Goal: Task Accomplishment & Management: Use online tool/utility

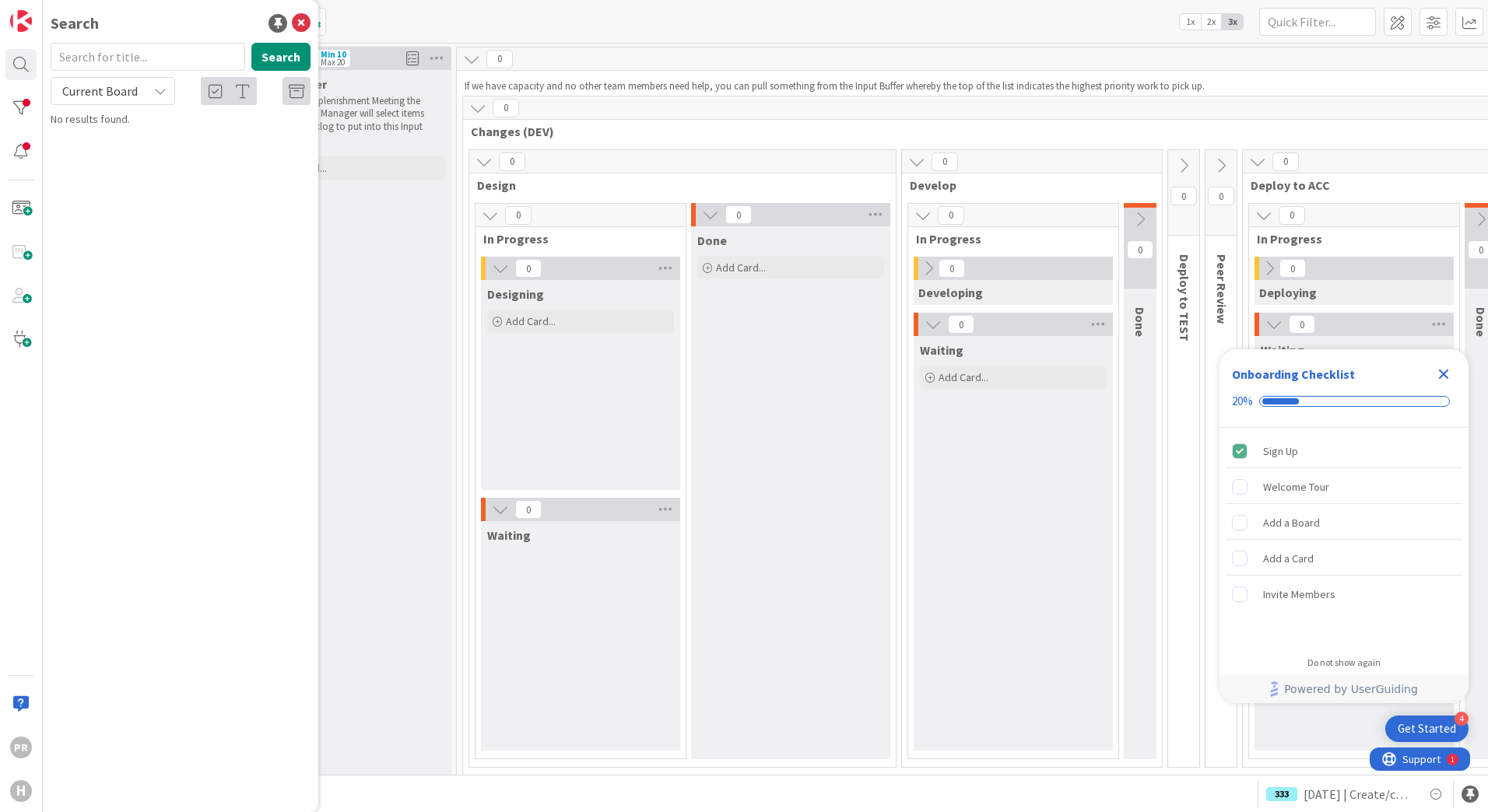
click at [299, 6] on div "Search Search Current Board No results found." at bounding box center [181, 406] width 276 height 812
click at [300, 12] on div "Search" at bounding box center [181, 24] width 259 height 24
click at [301, 19] on icon at bounding box center [301, 23] width 19 height 19
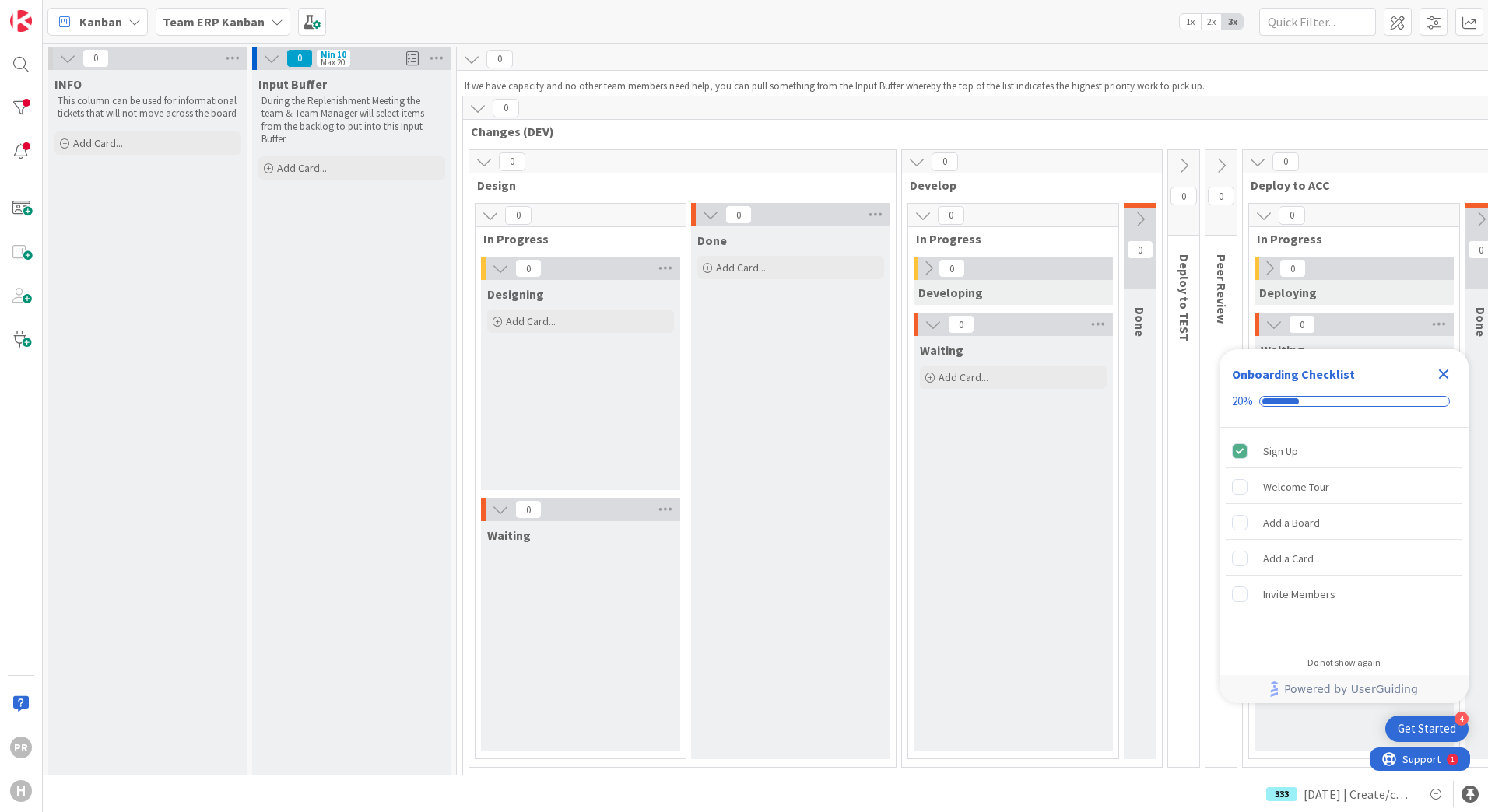
click at [250, 25] on b "Team ERP Kanban" at bounding box center [213, 21] width 102 height 15
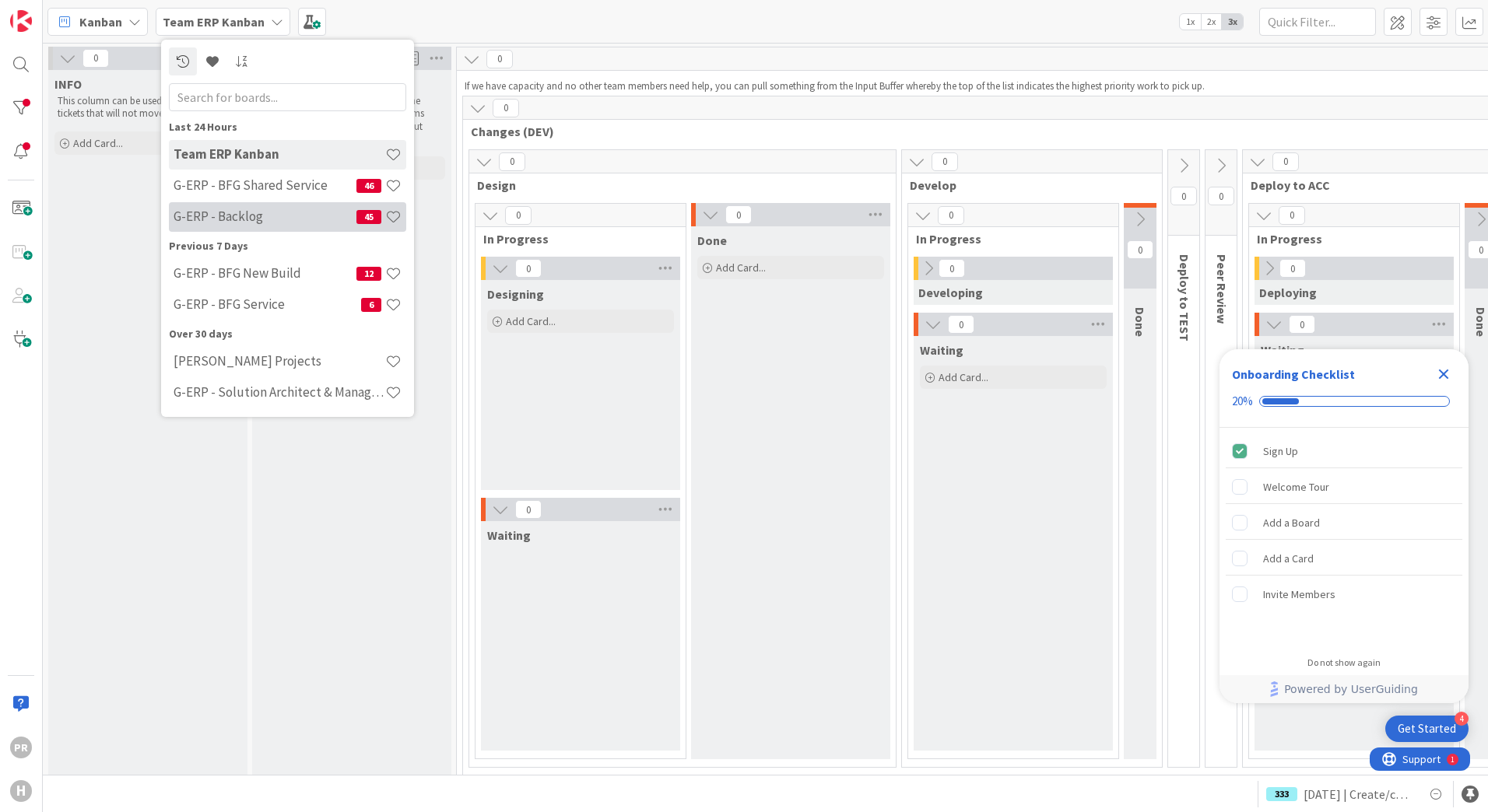
click at [250, 224] on h4 "G-ERP - Backlog" at bounding box center [265, 216] width 183 height 15
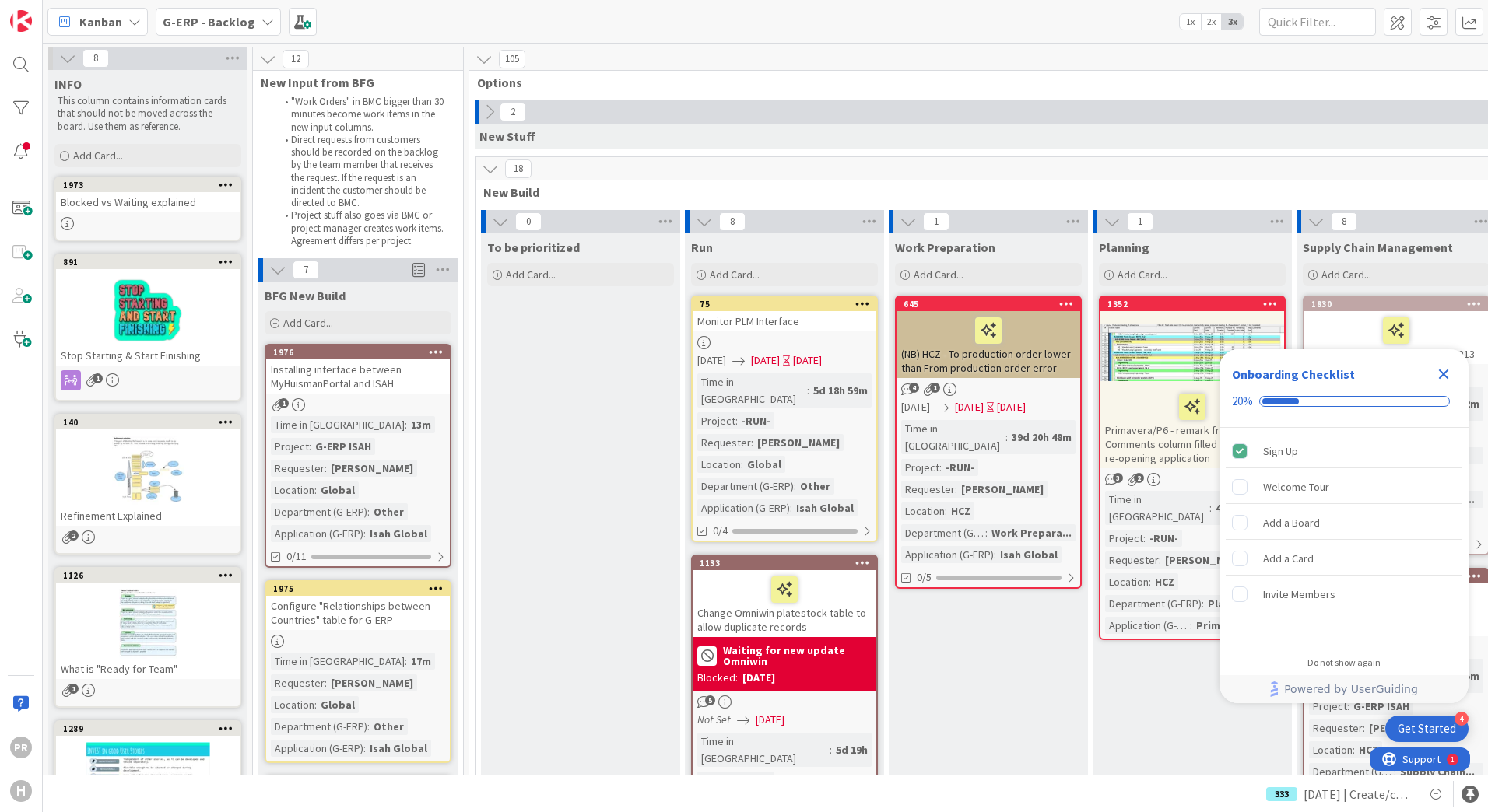
drag, startPoint x: 1442, startPoint y: 373, endPoint x: 1430, endPoint y: 374, distance: 12.0
click at [1442, 373] on icon "Close Checklist" at bounding box center [1444, 374] width 10 height 10
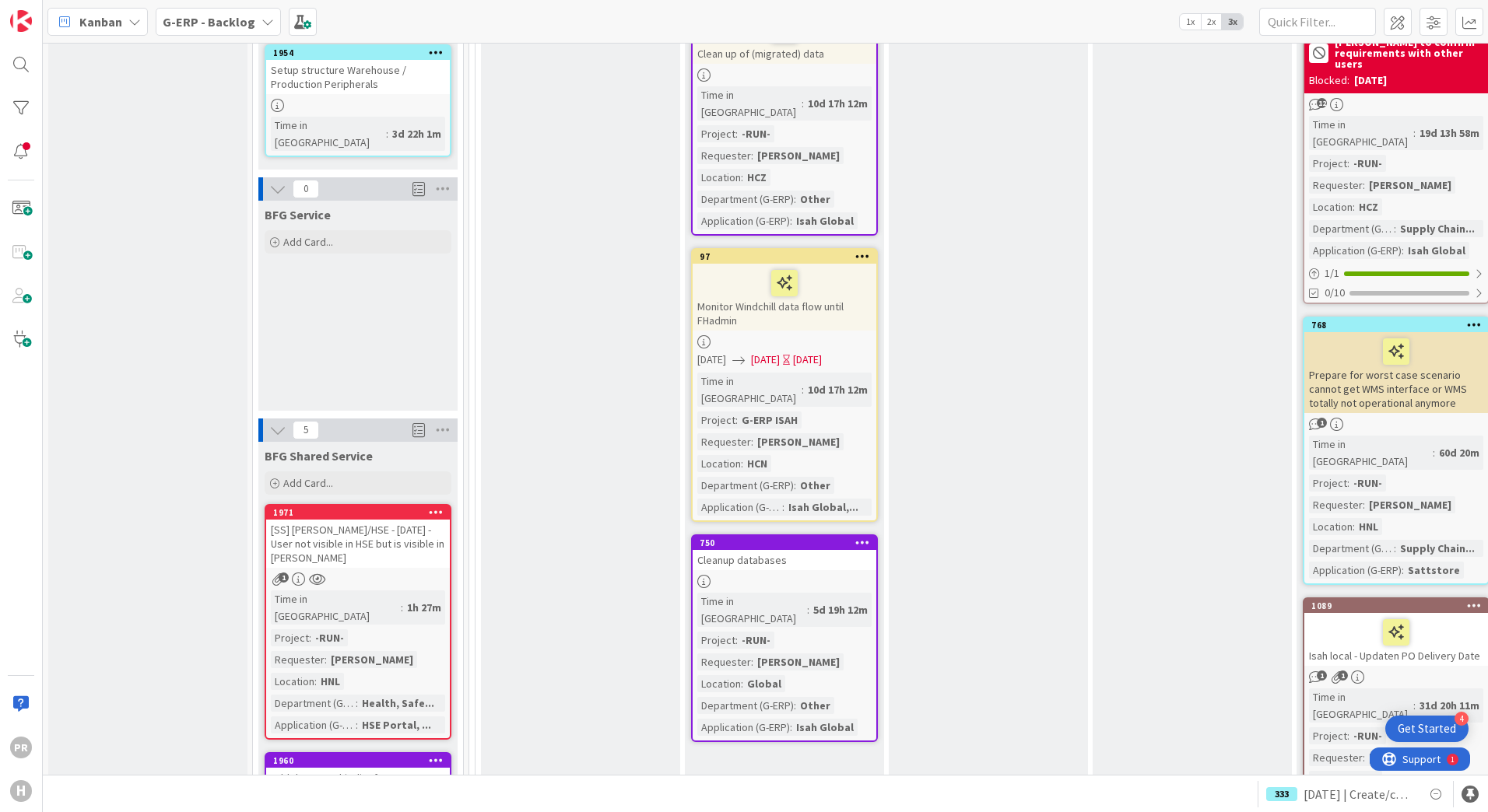
scroll to position [1790, 0]
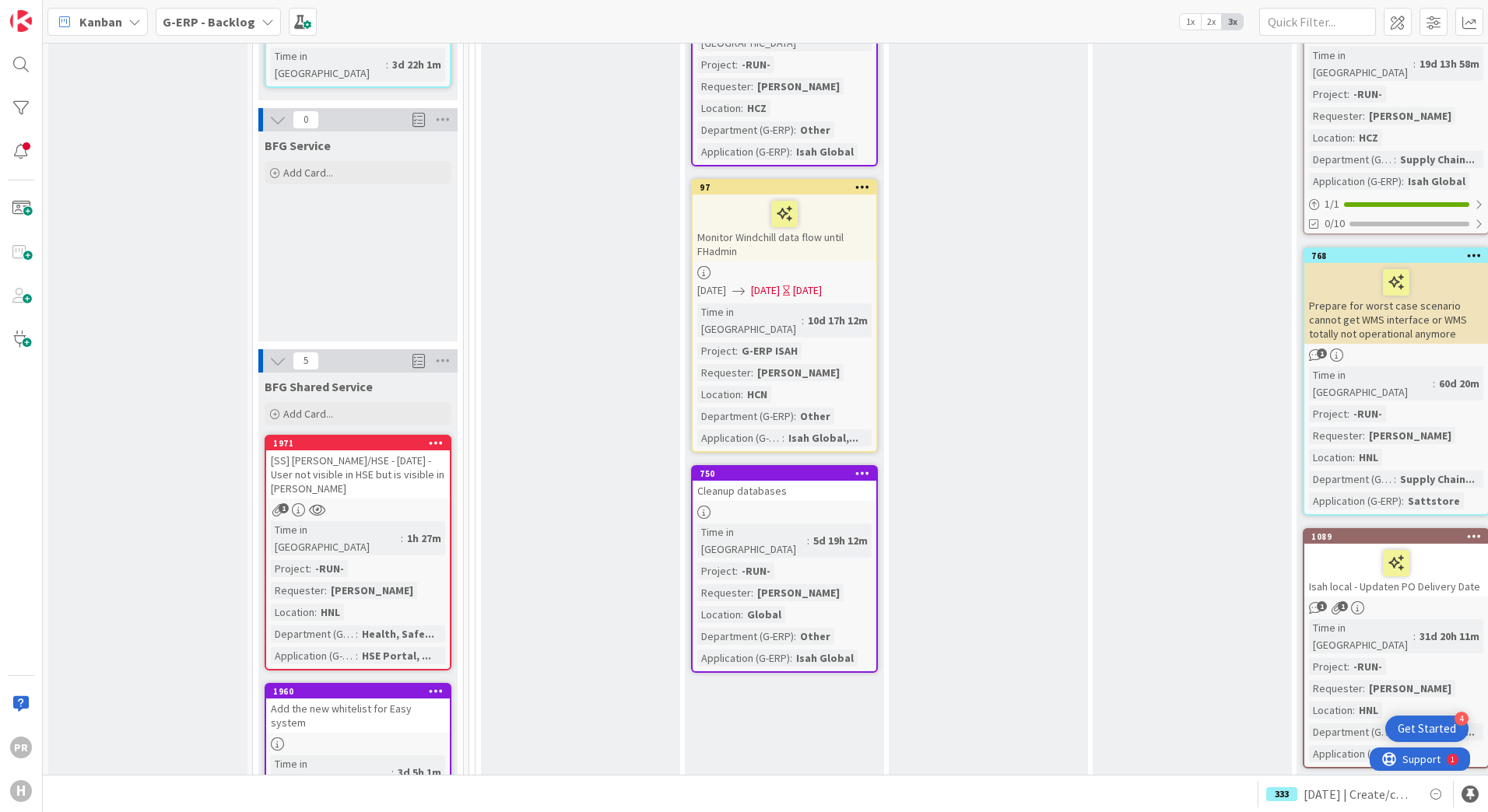
click at [384, 451] on div "[SS] YIM/HSE - 22-09-2025 - User not visible in HSE but is visible in YIM" at bounding box center [357, 474] width 183 height 48
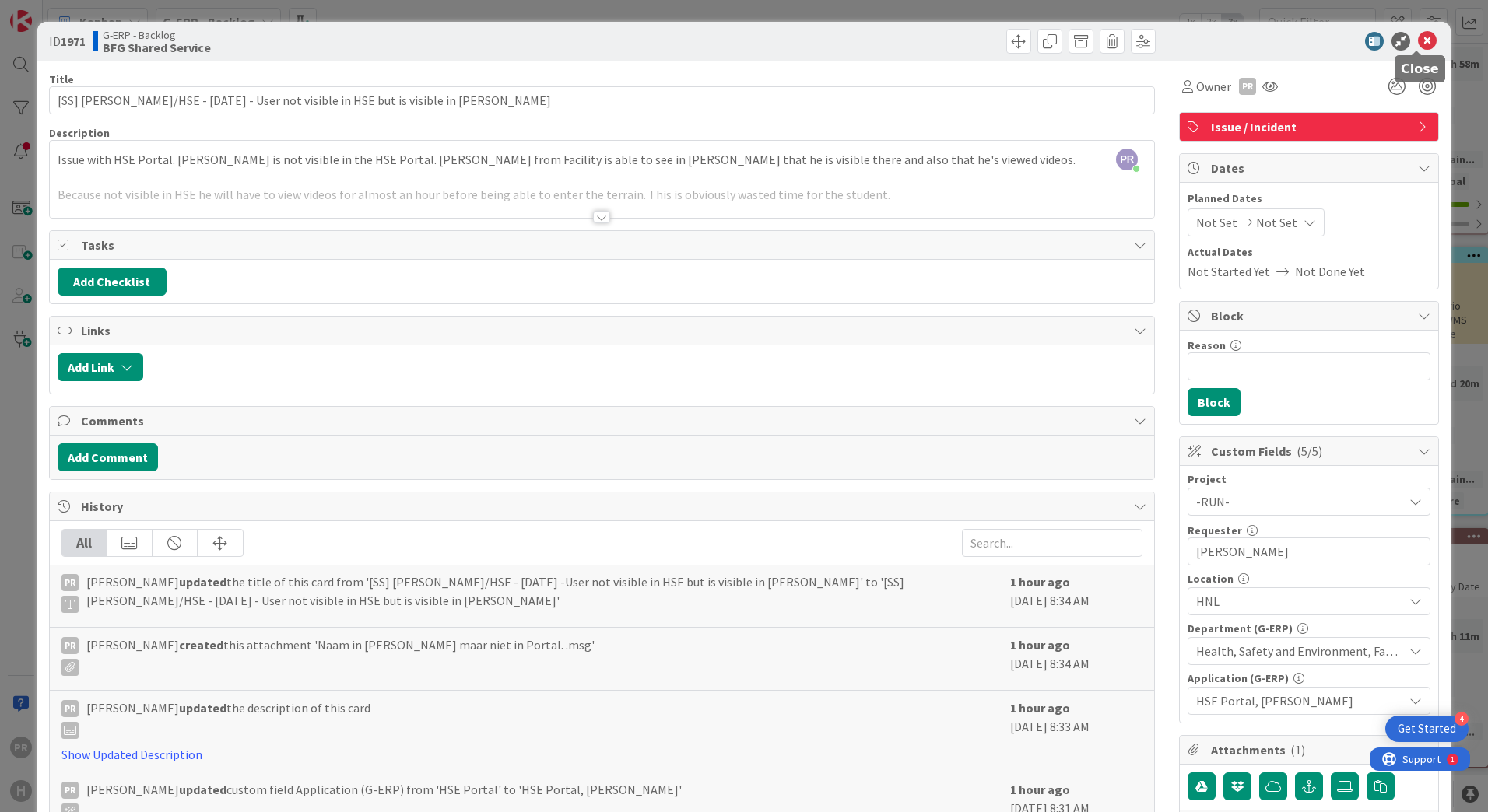
click at [1418, 44] on icon at bounding box center [1427, 41] width 19 height 19
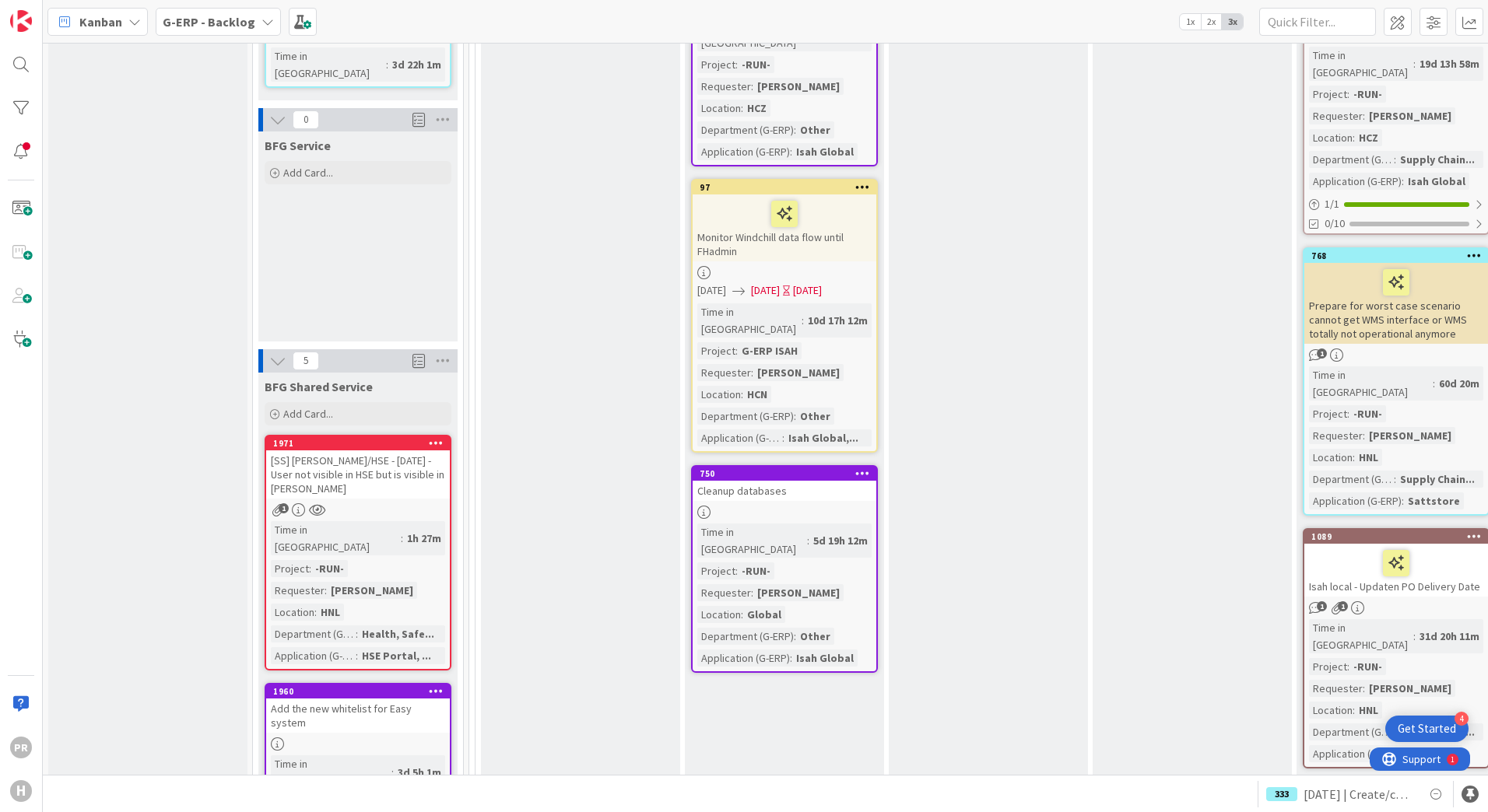
click at [435, 437] on icon at bounding box center [436, 443] width 15 height 11
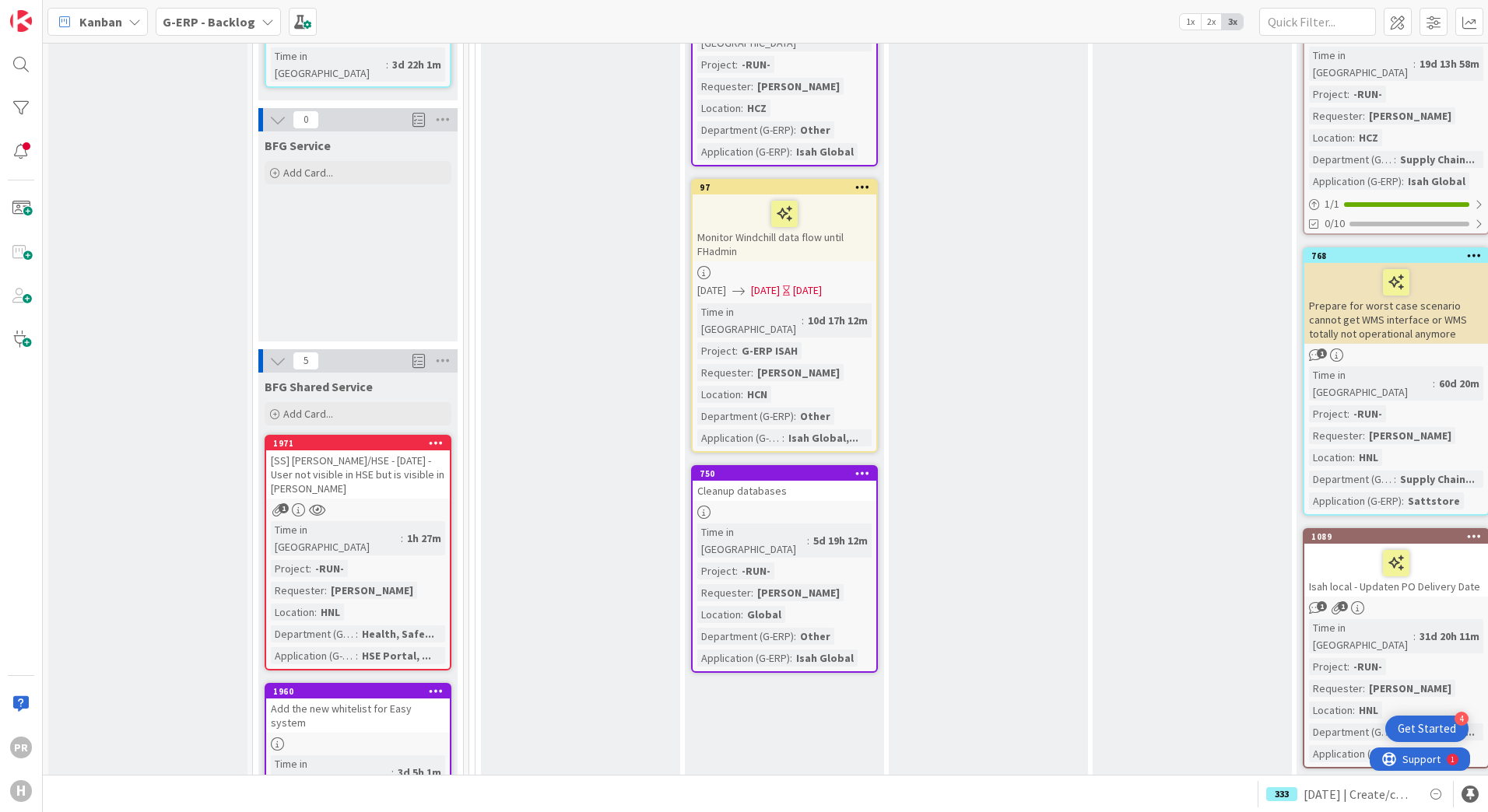
click at [371, 504] on div "1" at bounding box center [357, 510] width 183 height 14
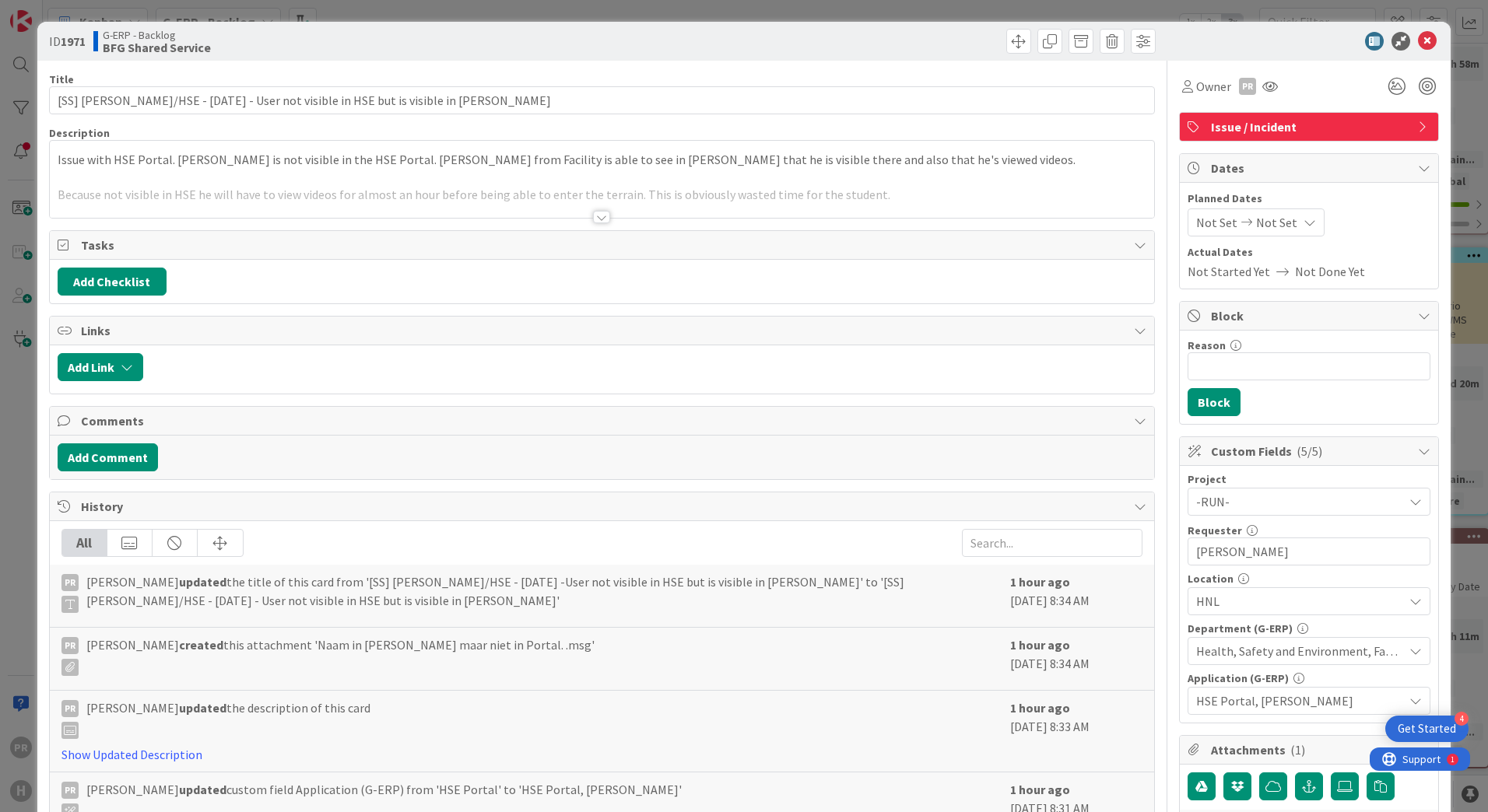
click at [1007, 57] on div "ID 1971 G-ERP - Backlog BFG Shared Service" at bounding box center [744, 41] width 1414 height 39
click at [1007, 41] on span at bounding box center [1018, 41] width 24 height 24
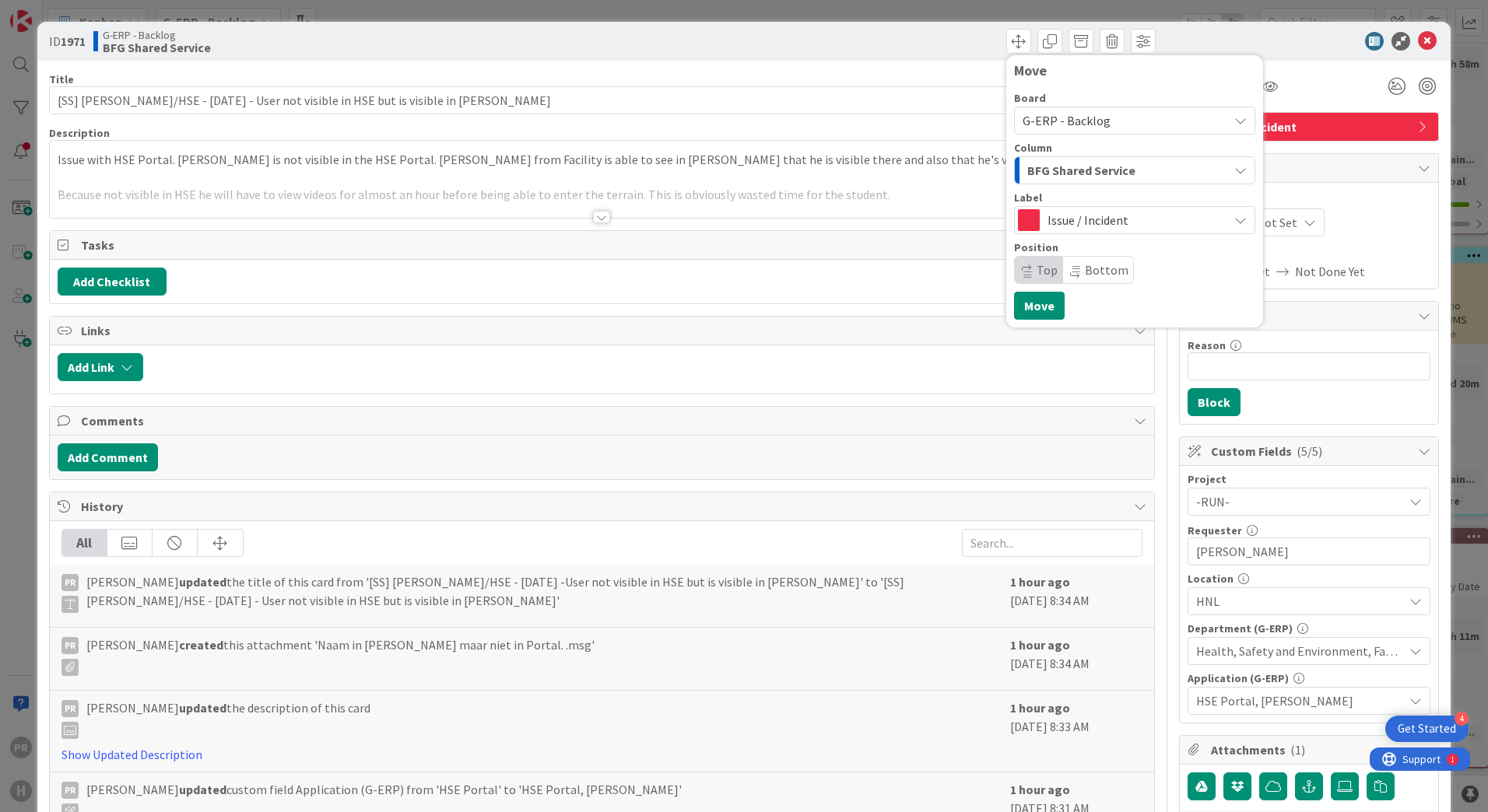
click at [1059, 179] on span "BFG Shared Service" at bounding box center [1081, 171] width 108 height 20
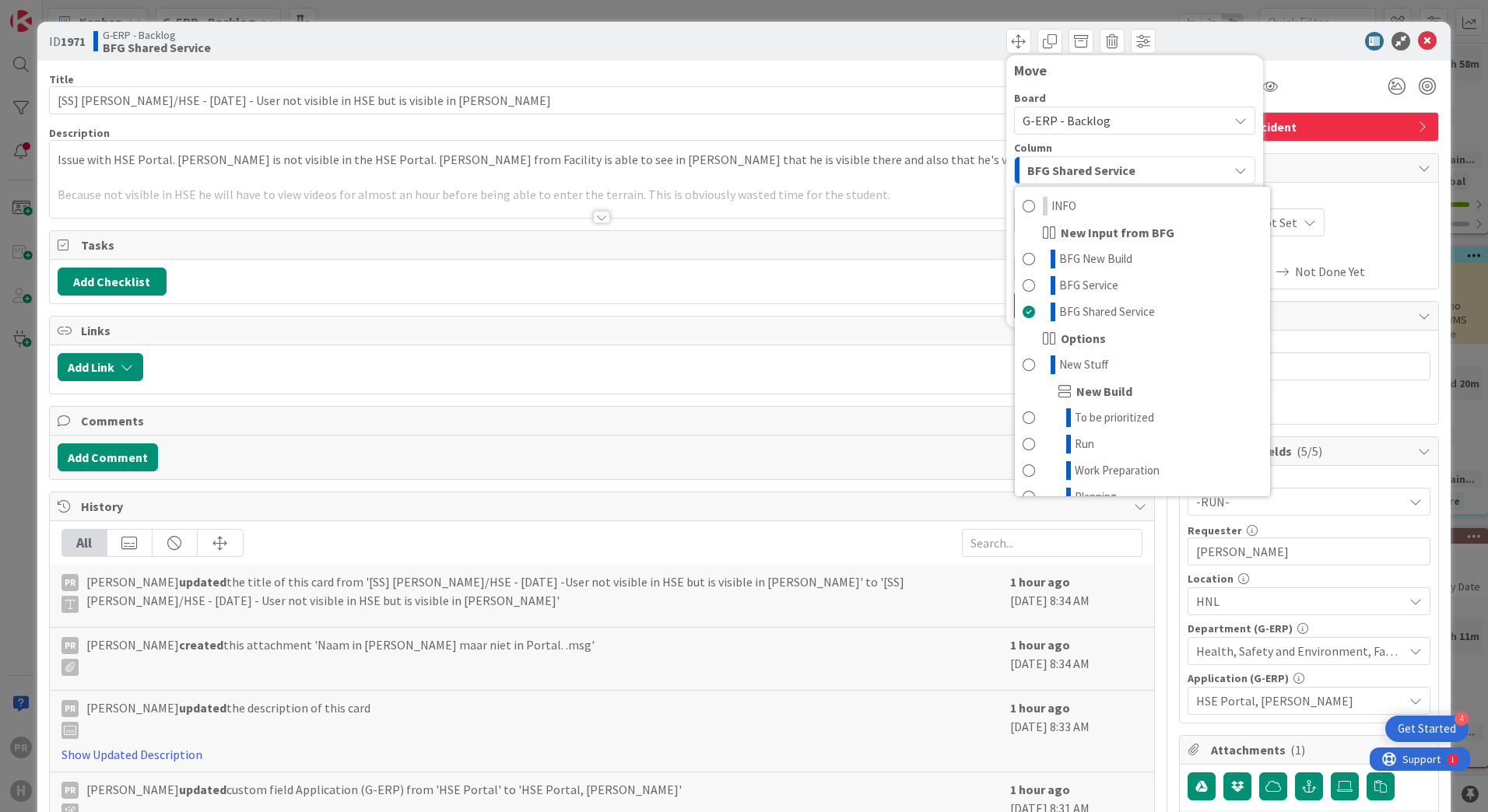
click at [1059, 179] on span "BFG Shared Service" at bounding box center [1081, 171] width 108 height 20
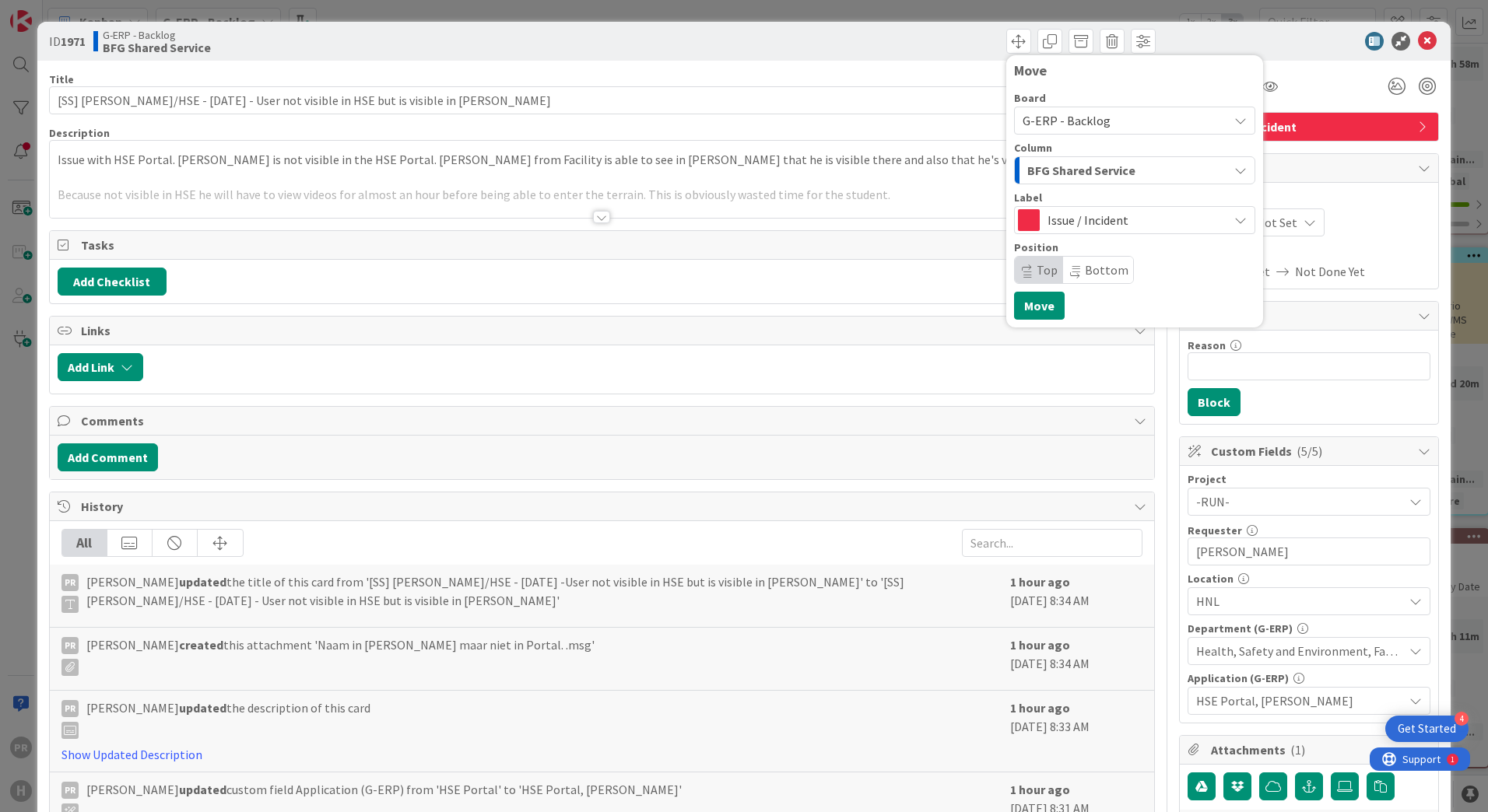
click at [1079, 230] on span "Issue / Incident" at bounding box center [1133, 220] width 172 height 22
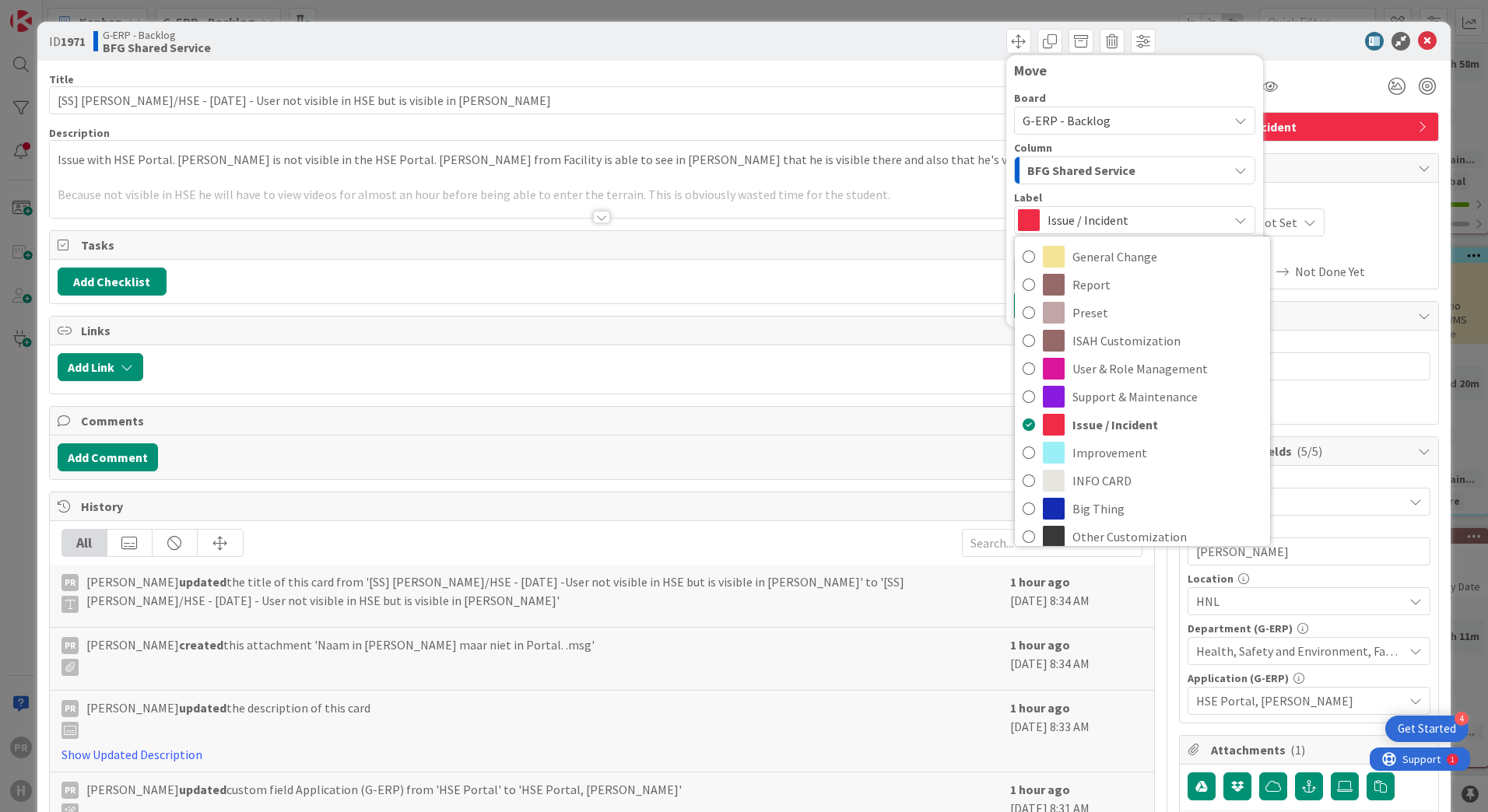
click at [1137, 222] on span "Issue / Incident" at bounding box center [1133, 220] width 172 height 22
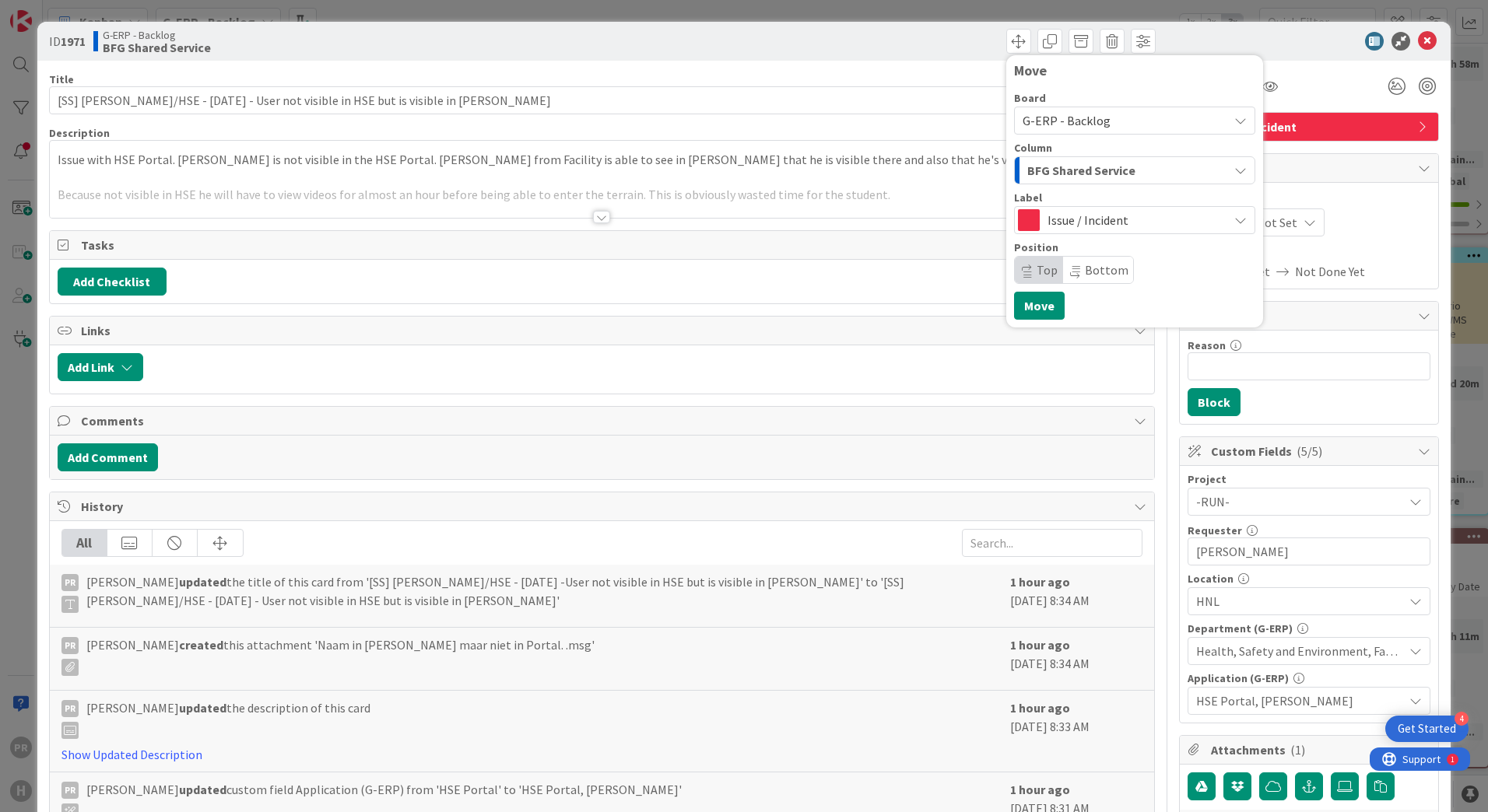
click at [1097, 118] on span "G-ERP - Backlog" at bounding box center [1121, 121] width 198 height 22
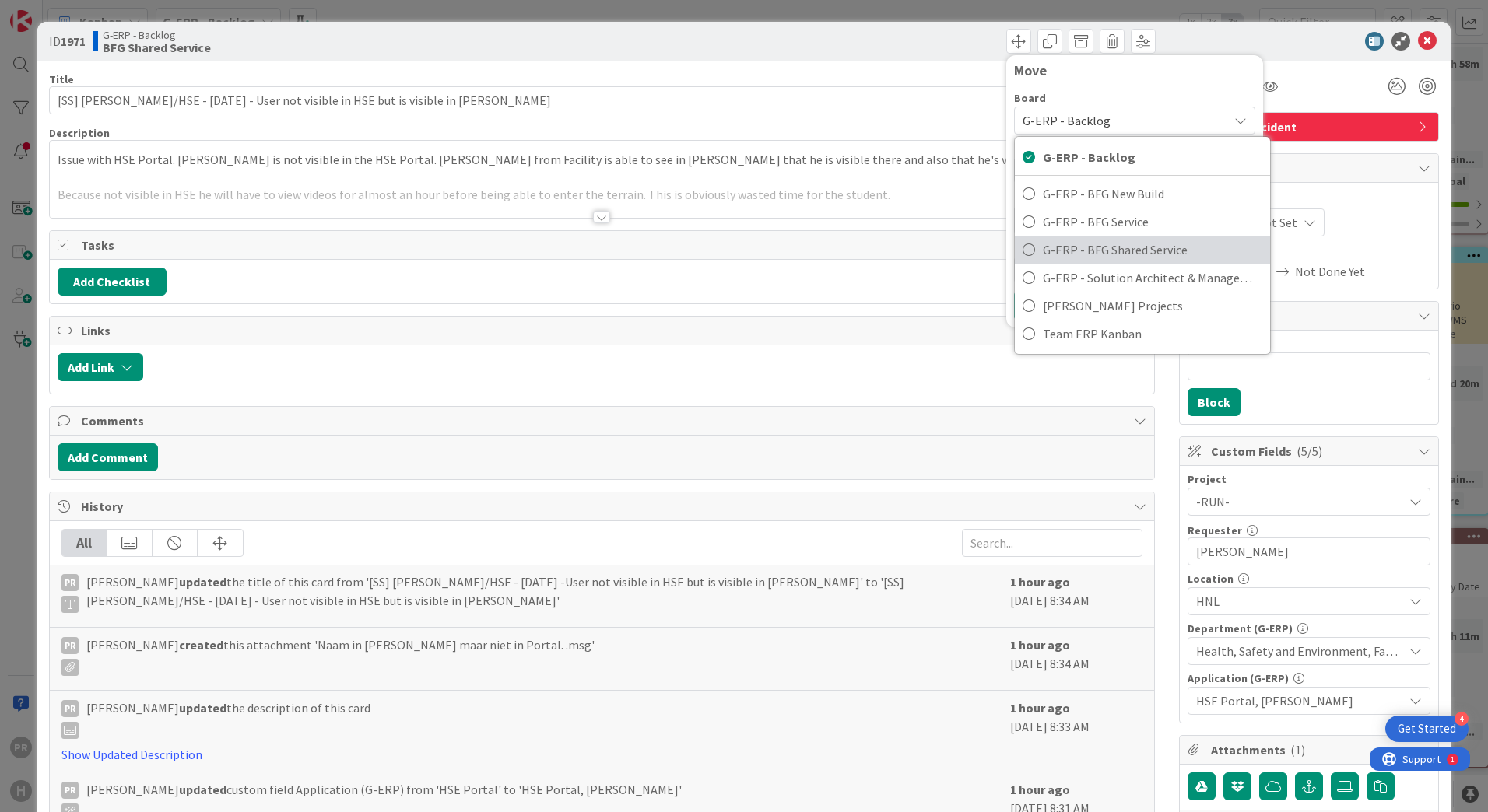
click at [1119, 240] on span "G-ERP - BFG Shared Service" at bounding box center [1152, 249] width 220 height 24
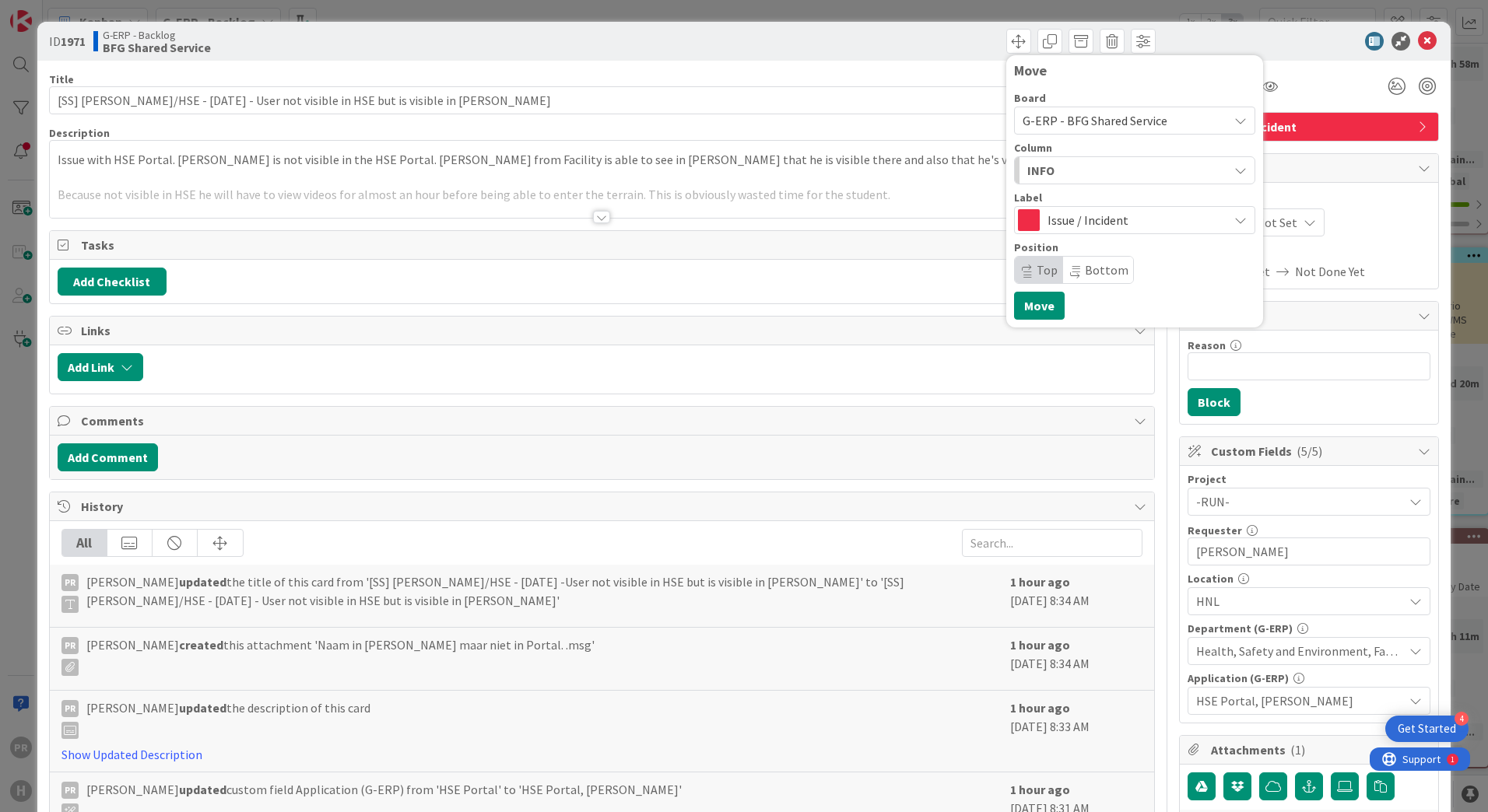
click at [1102, 171] on div "INFO" at bounding box center [1126, 170] width 205 height 24
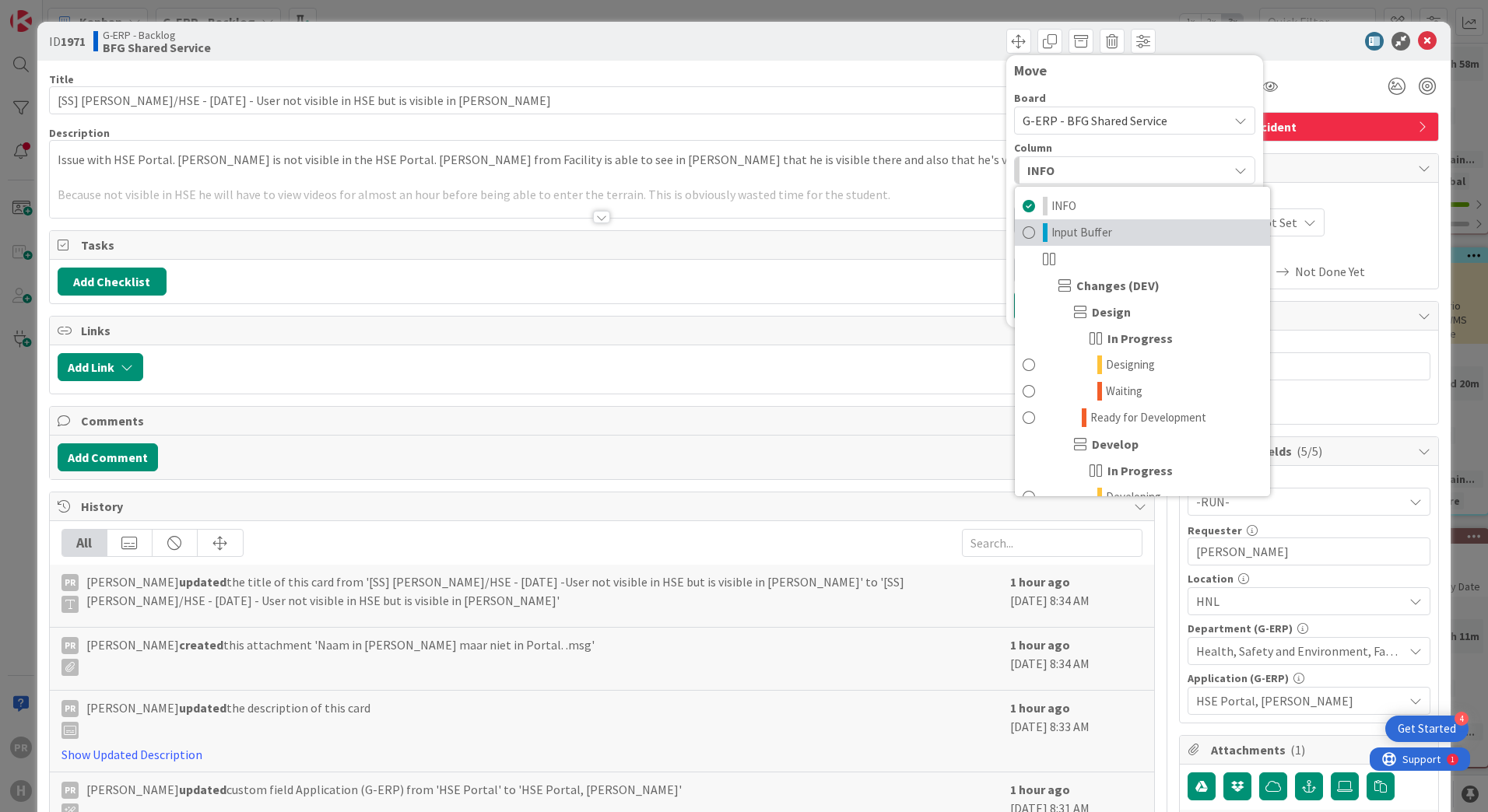
click at [1083, 242] on link "Input Buffer" at bounding box center [1141, 232] width 255 height 26
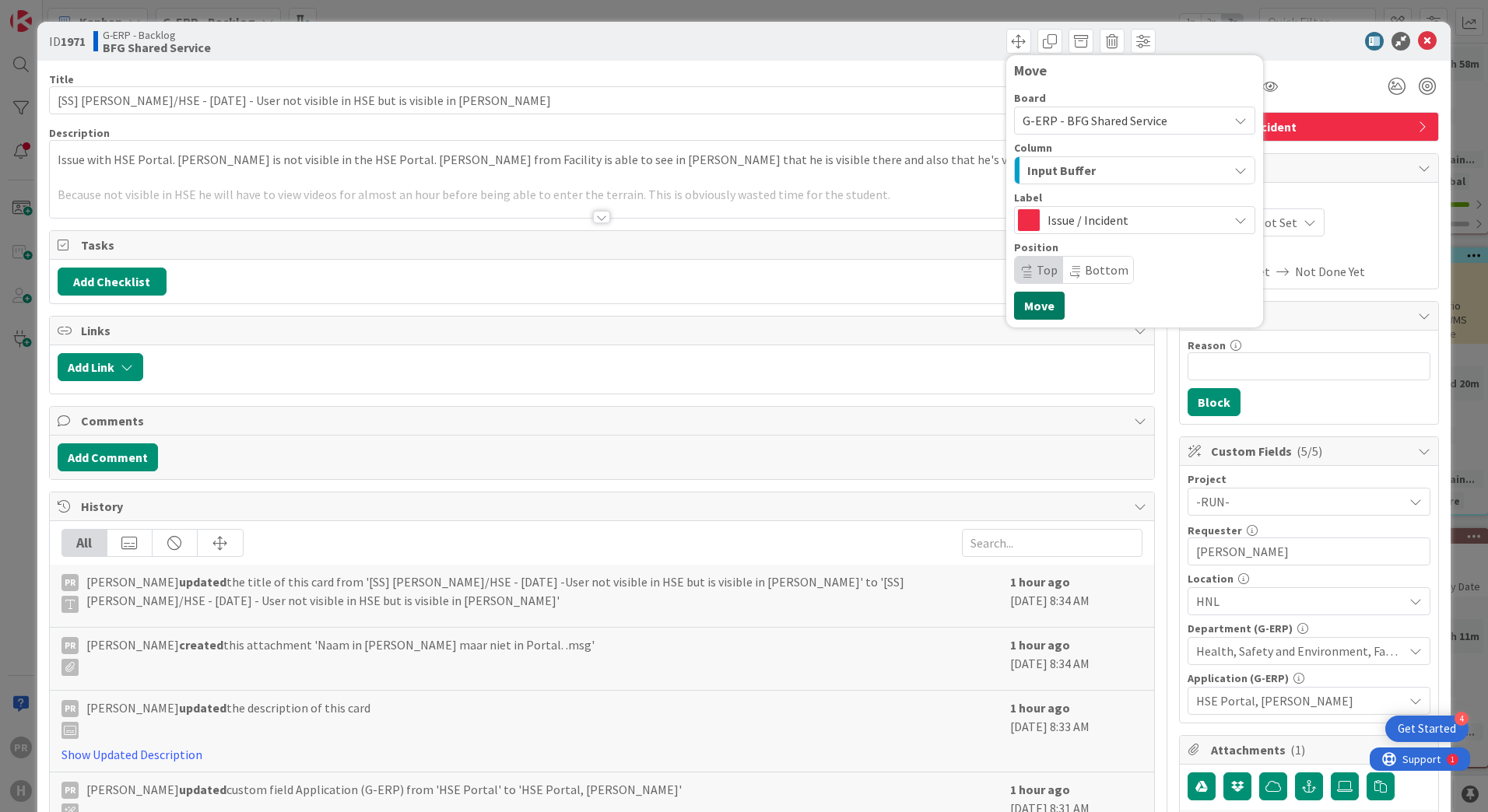
click at [1030, 296] on button "Move" at bounding box center [1040, 306] width 51 height 28
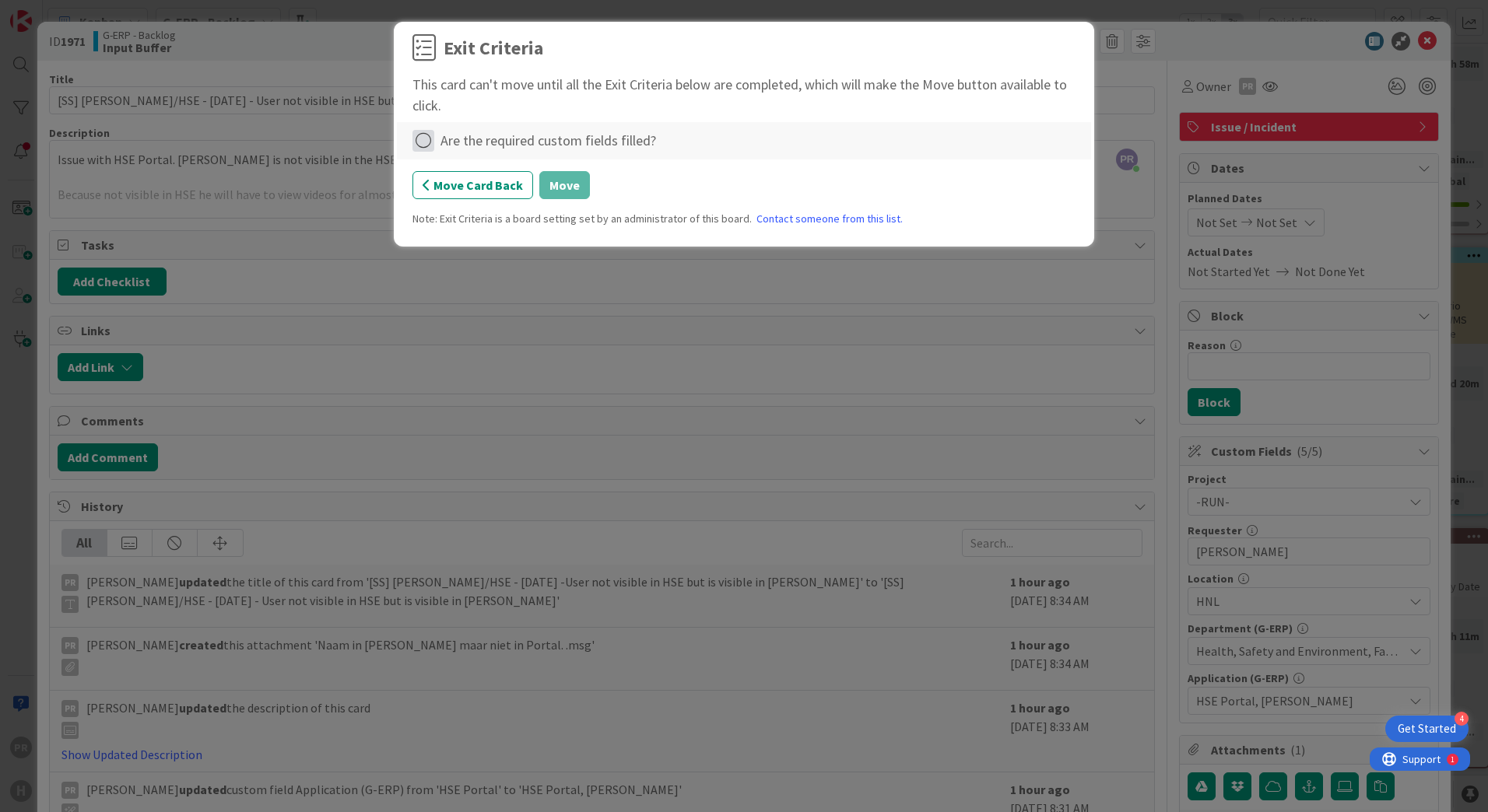
click at [421, 145] on icon at bounding box center [424, 141] width 22 height 22
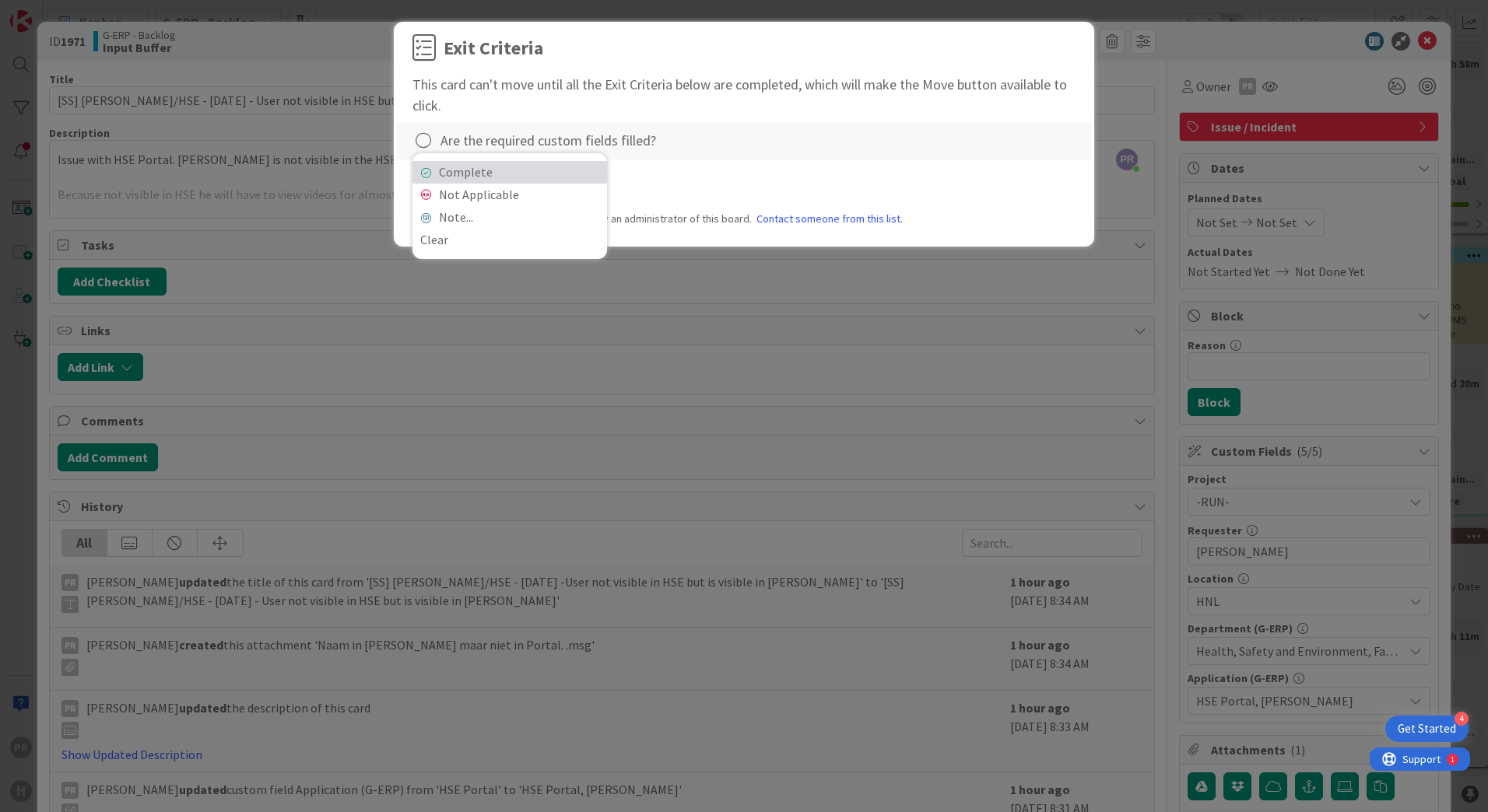
click at [499, 173] on link "Complete" at bounding box center [510, 172] width 194 height 23
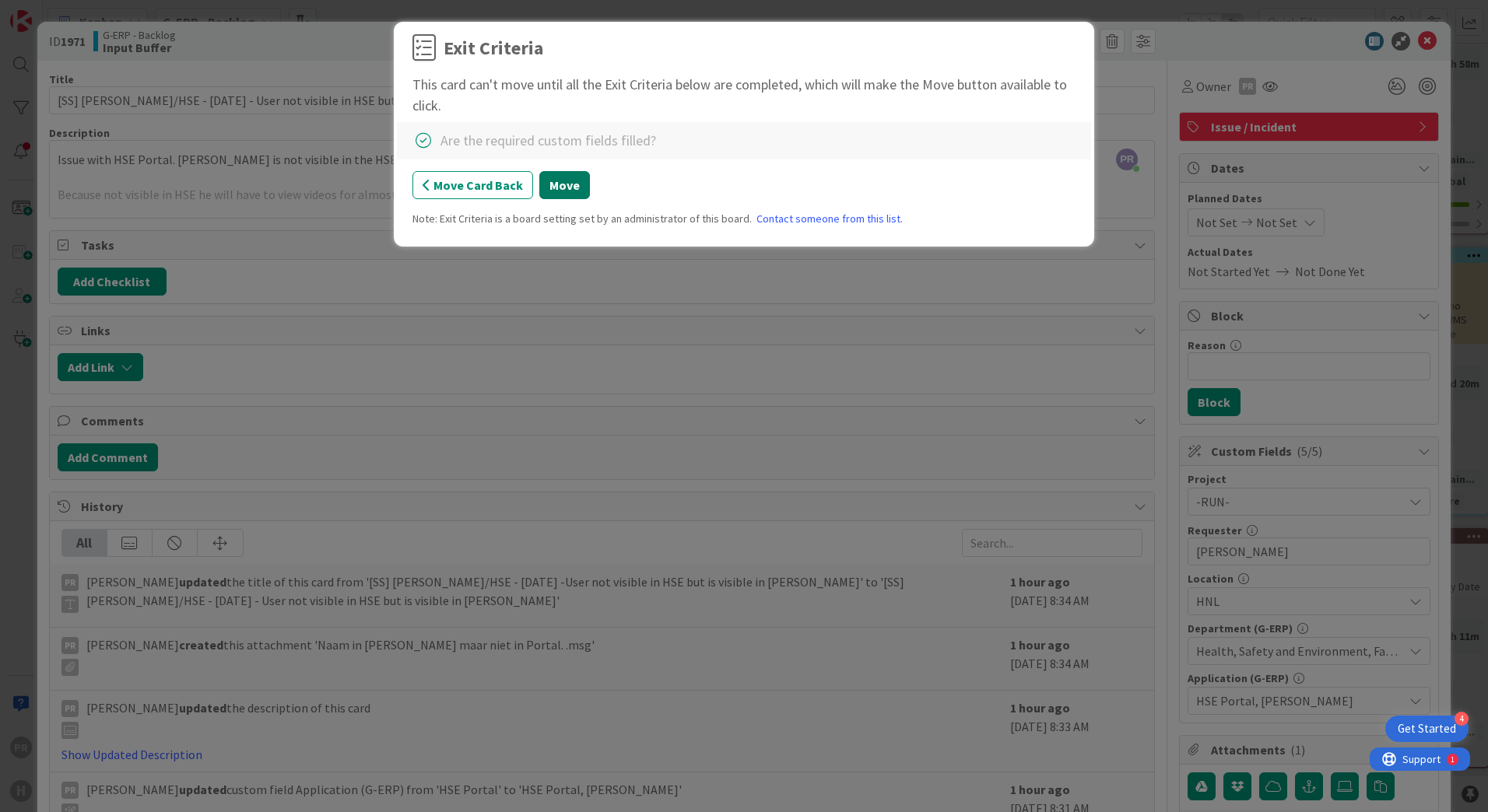
click at [561, 184] on button "Move" at bounding box center [564, 185] width 51 height 28
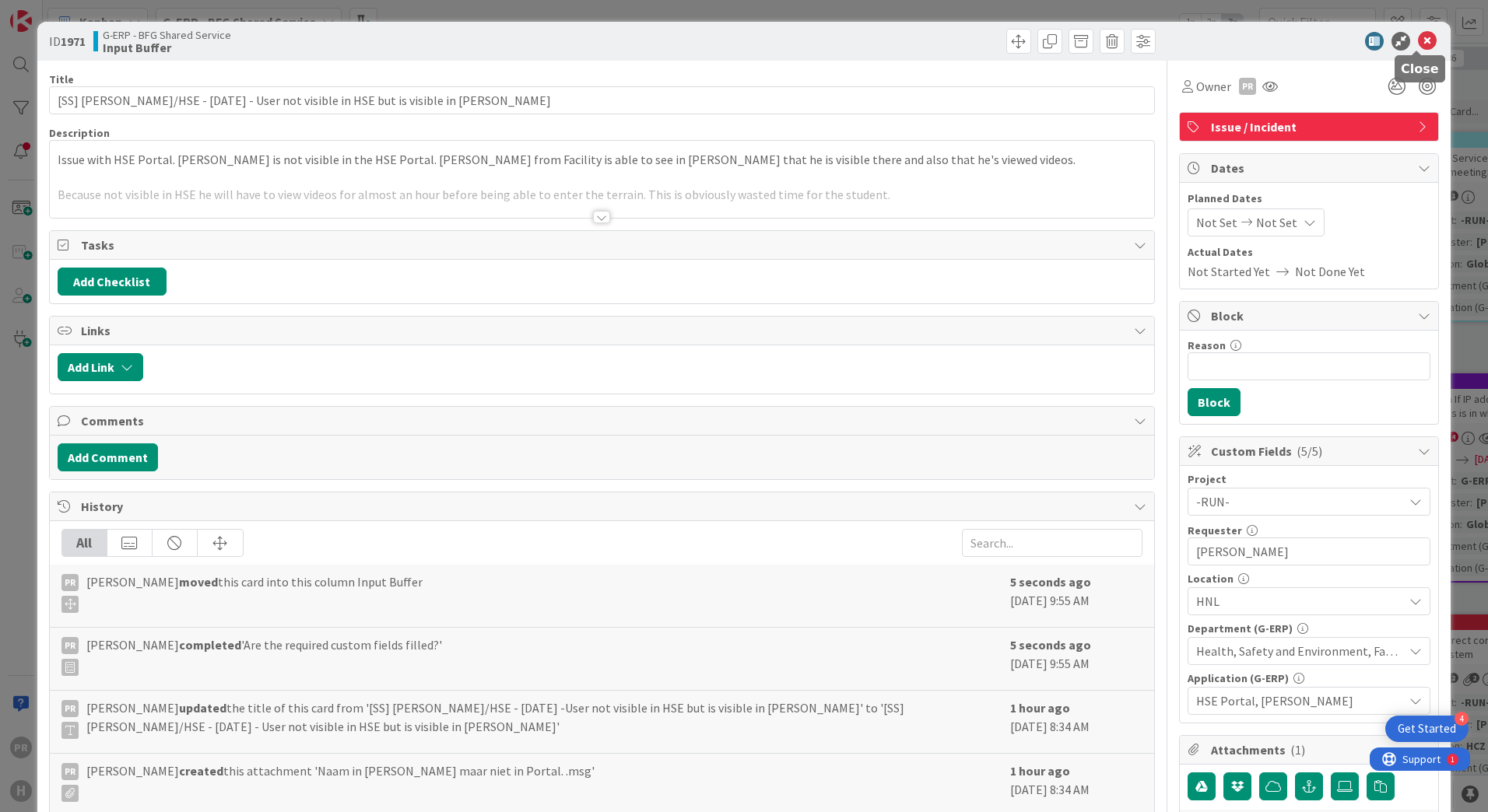
drag, startPoint x: 1419, startPoint y: 45, endPoint x: 1338, endPoint y: 51, distance: 81.2
click at [1418, 46] on icon at bounding box center [1427, 41] width 19 height 19
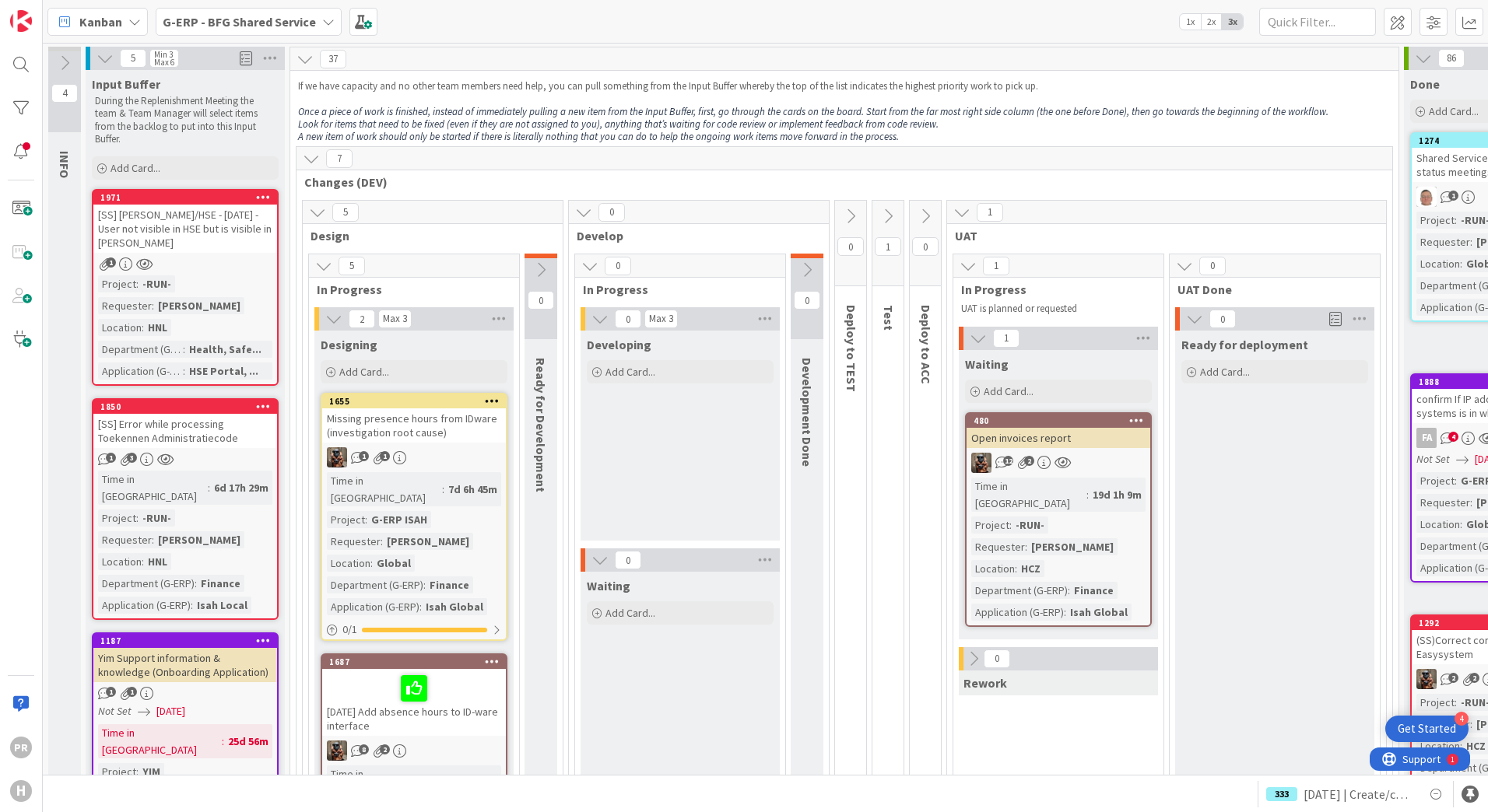
click at [209, 218] on div "[SS] YIM/HSE - 22-09-2025 - User not visible in HSE but is visible in YIM" at bounding box center [185, 229] width 183 height 48
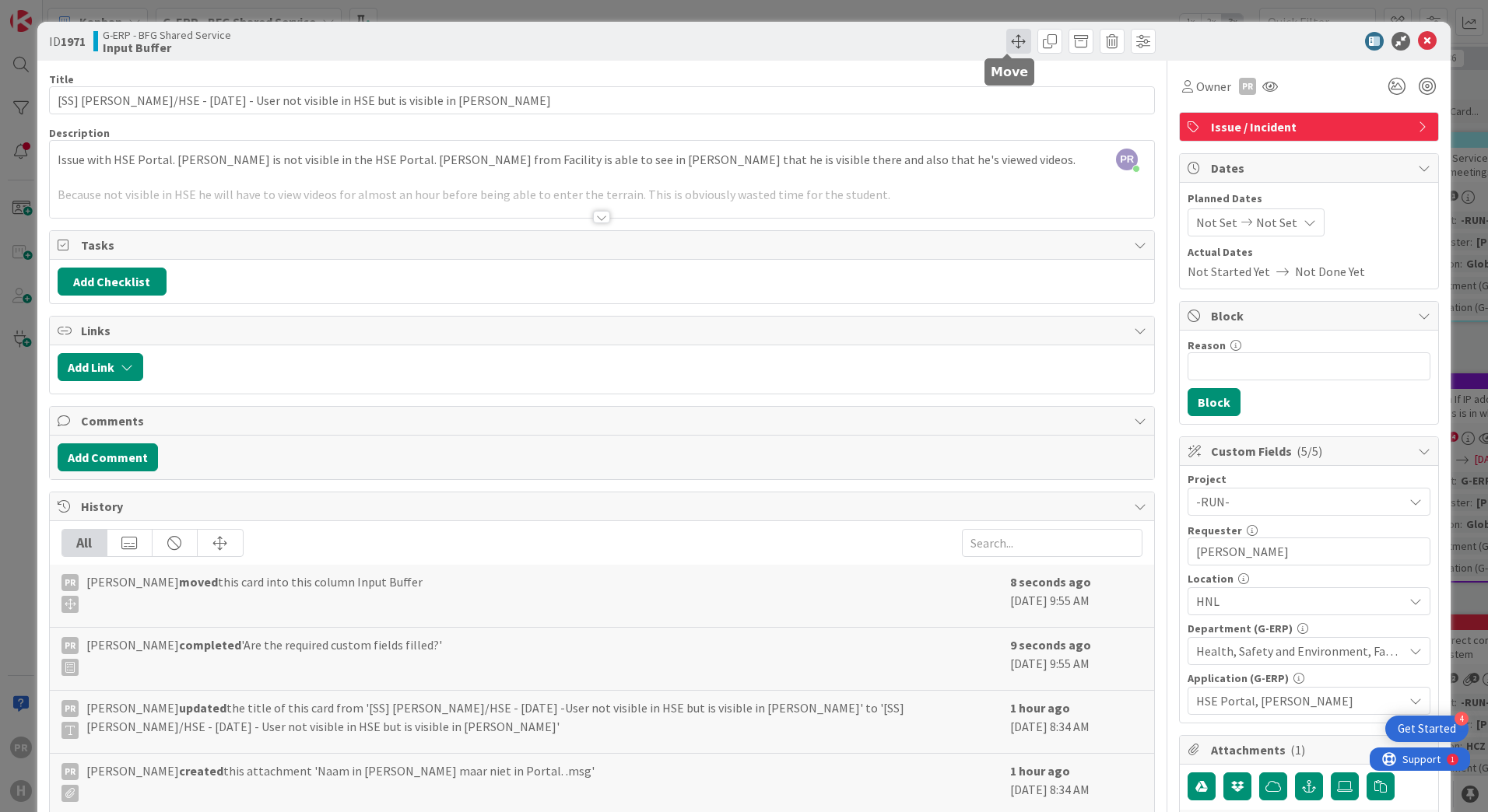
click at [1006, 37] on span at bounding box center [1018, 41] width 24 height 24
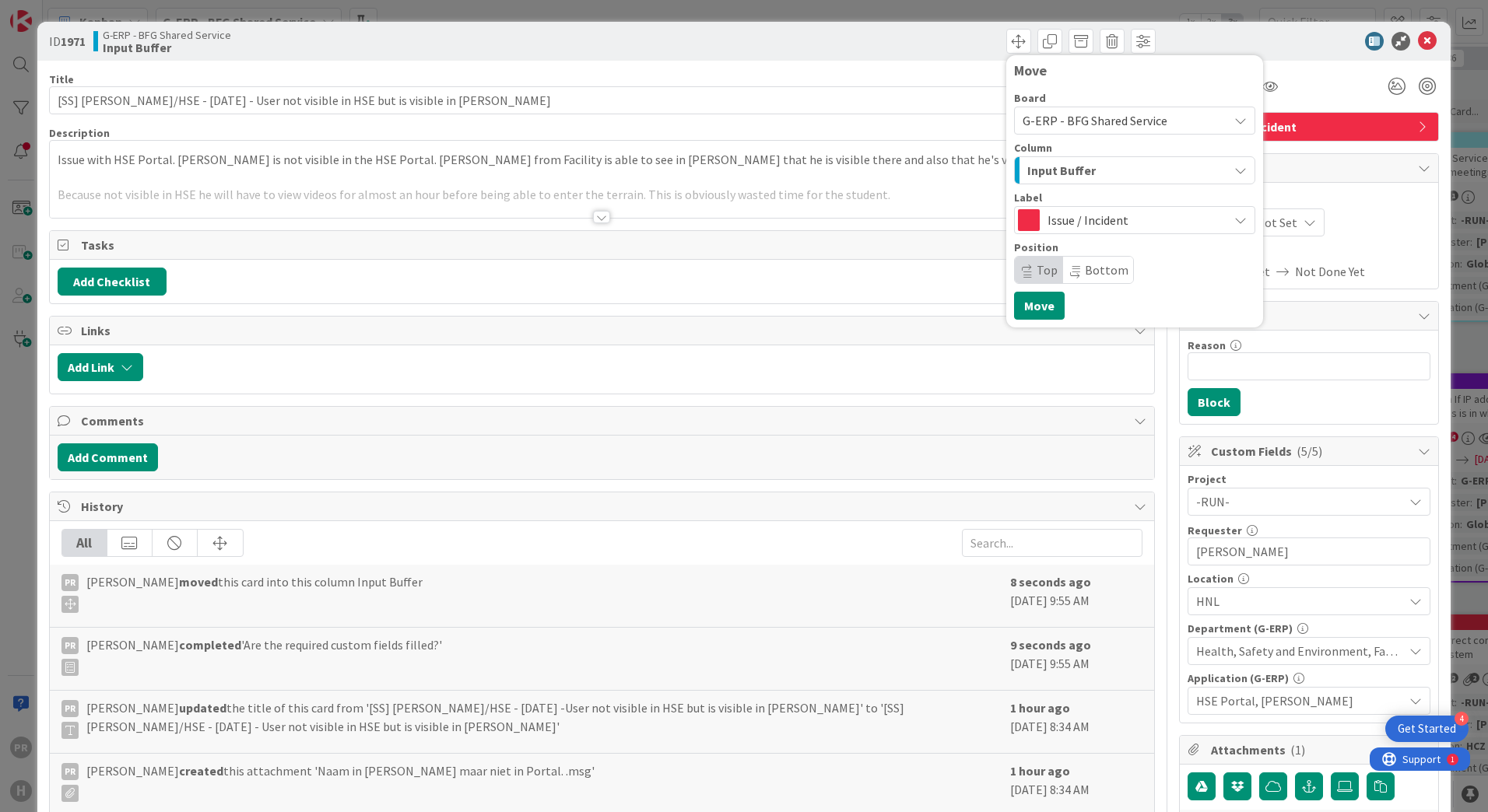
click at [1075, 177] on span "Input Buffer" at bounding box center [1061, 171] width 68 height 20
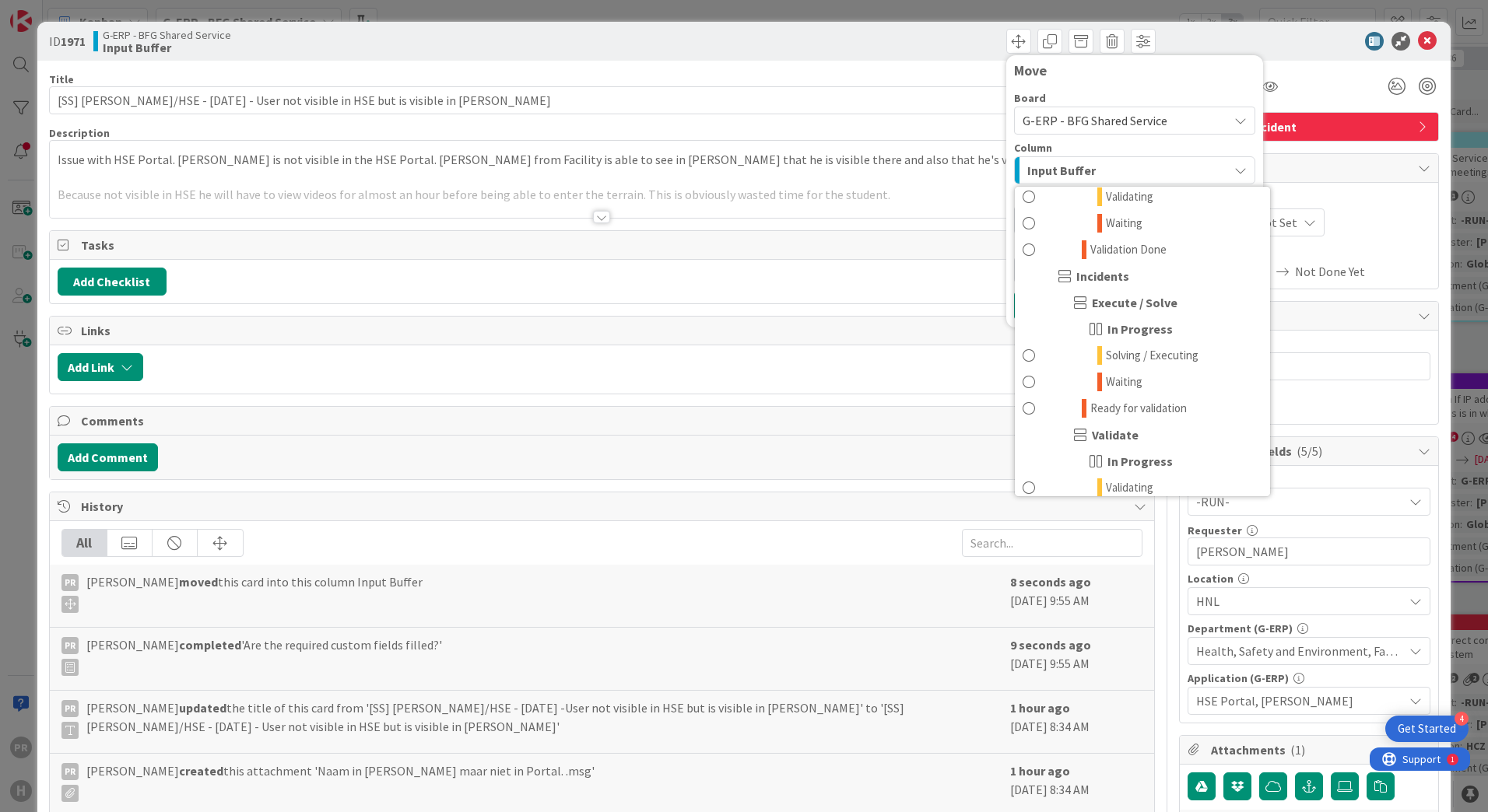
scroll to position [1168, 0]
click at [1143, 364] on span "Solving / Executing" at bounding box center [1152, 362] width 93 height 19
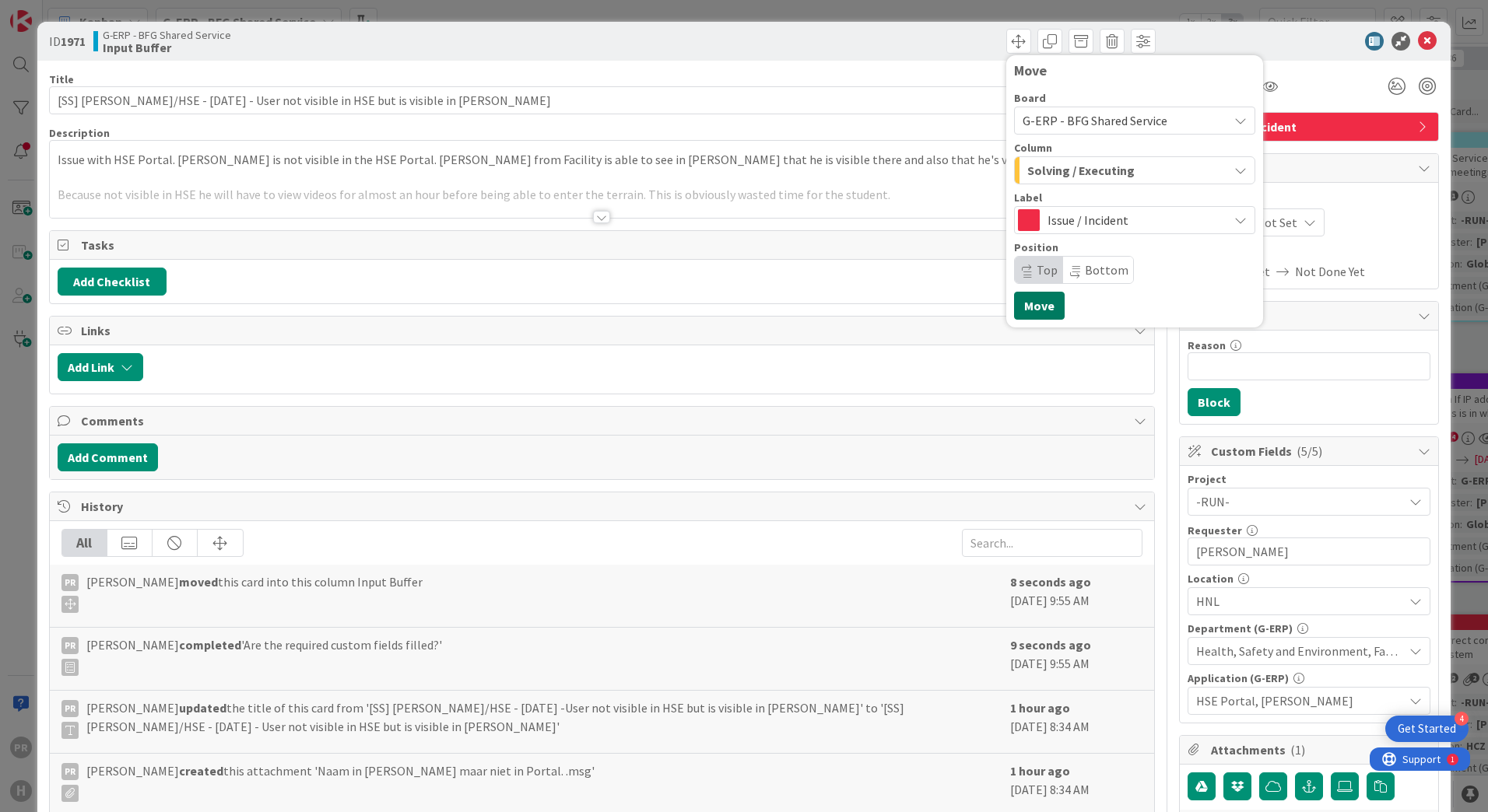
click at [1041, 308] on button "Move" at bounding box center [1040, 306] width 51 height 28
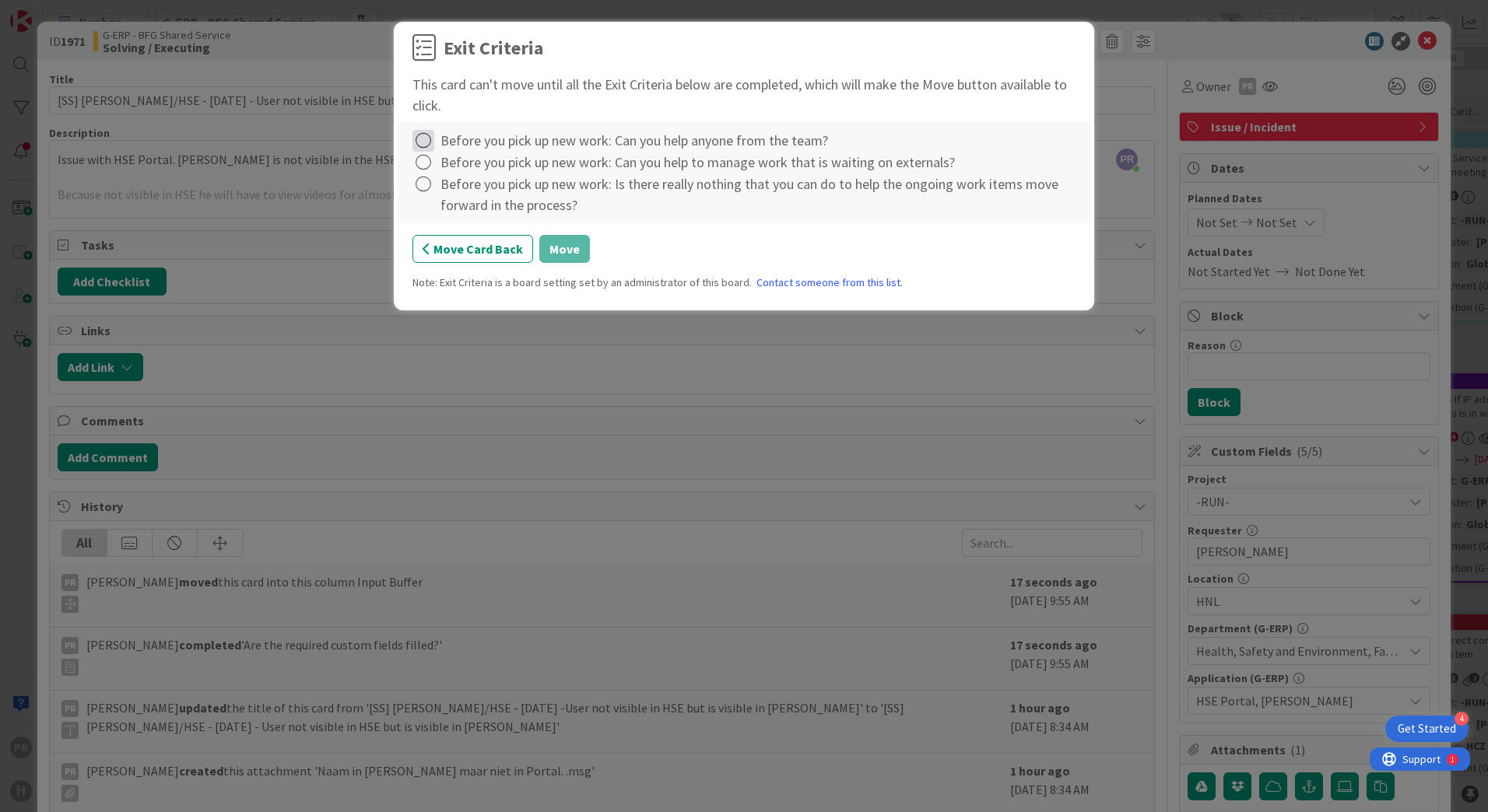
click at [425, 140] on icon at bounding box center [424, 141] width 22 height 22
click at [456, 177] on link "Complete" at bounding box center [510, 172] width 194 height 23
click at [429, 166] on icon at bounding box center [424, 162] width 22 height 22
click at [435, 192] on link "Complete" at bounding box center [510, 194] width 194 height 23
click at [426, 188] on icon at bounding box center [424, 184] width 22 height 22
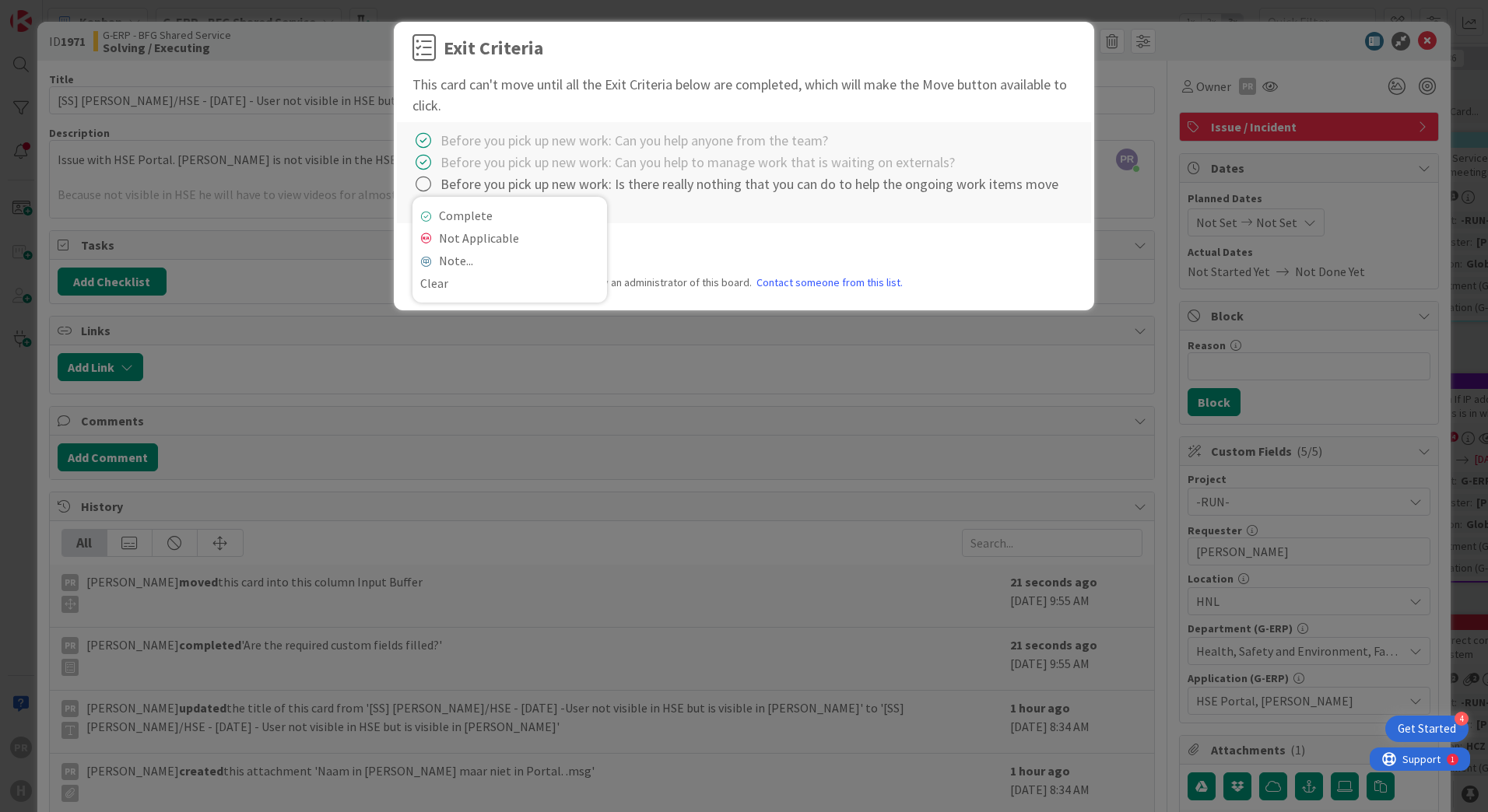
click at [448, 204] on div "Complete Not Applicable Note... Clear" at bounding box center [510, 249] width 194 height 106
click at [449, 208] on link "Complete" at bounding box center [510, 216] width 194 height 23
click at [571, 244] on button "Move" at bounding box center [564, 249] width 51 height 28
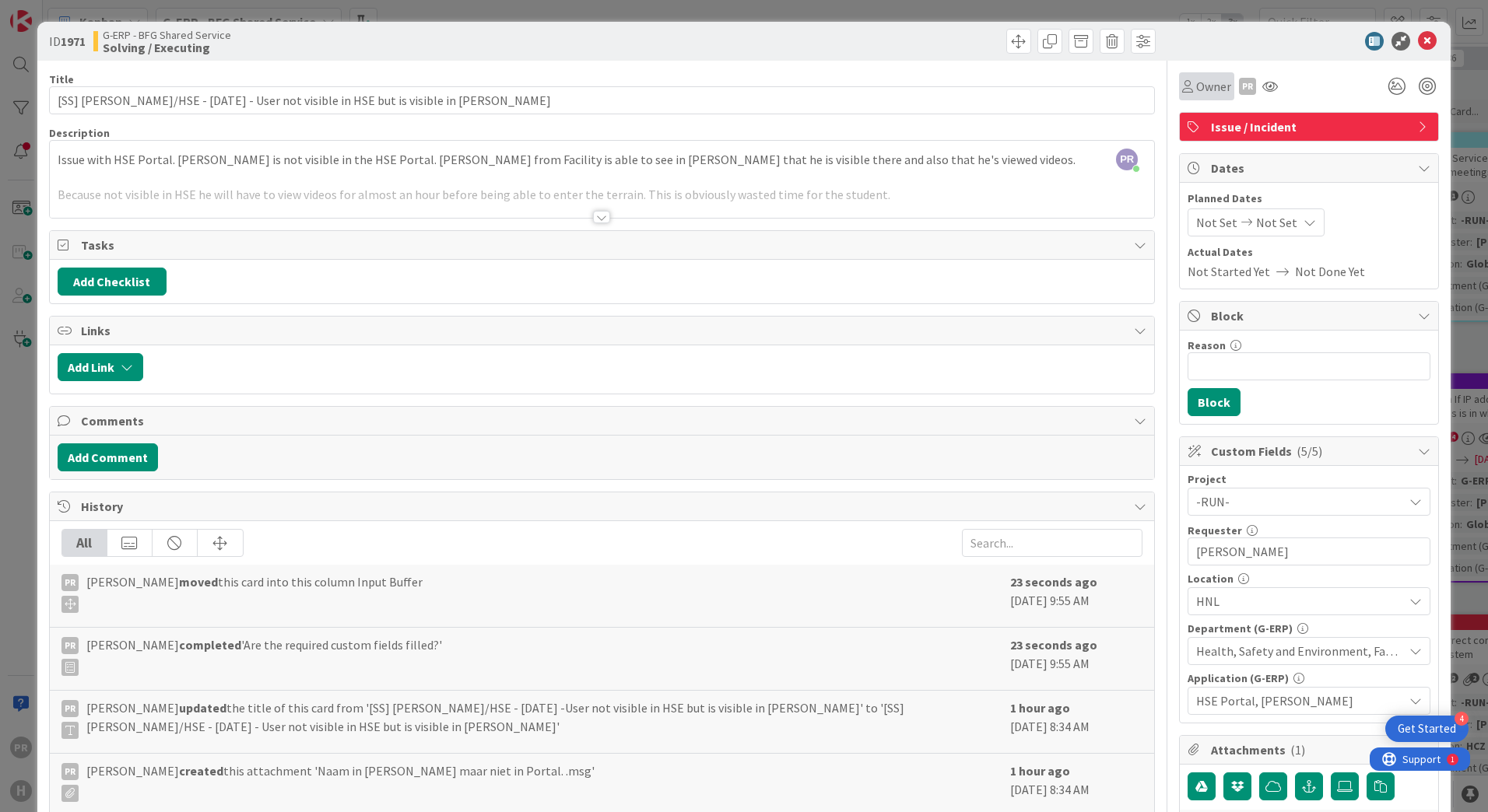
click at [1196, 97] on div "Owner" at bounding box center [1206, 86] width 55 height 28
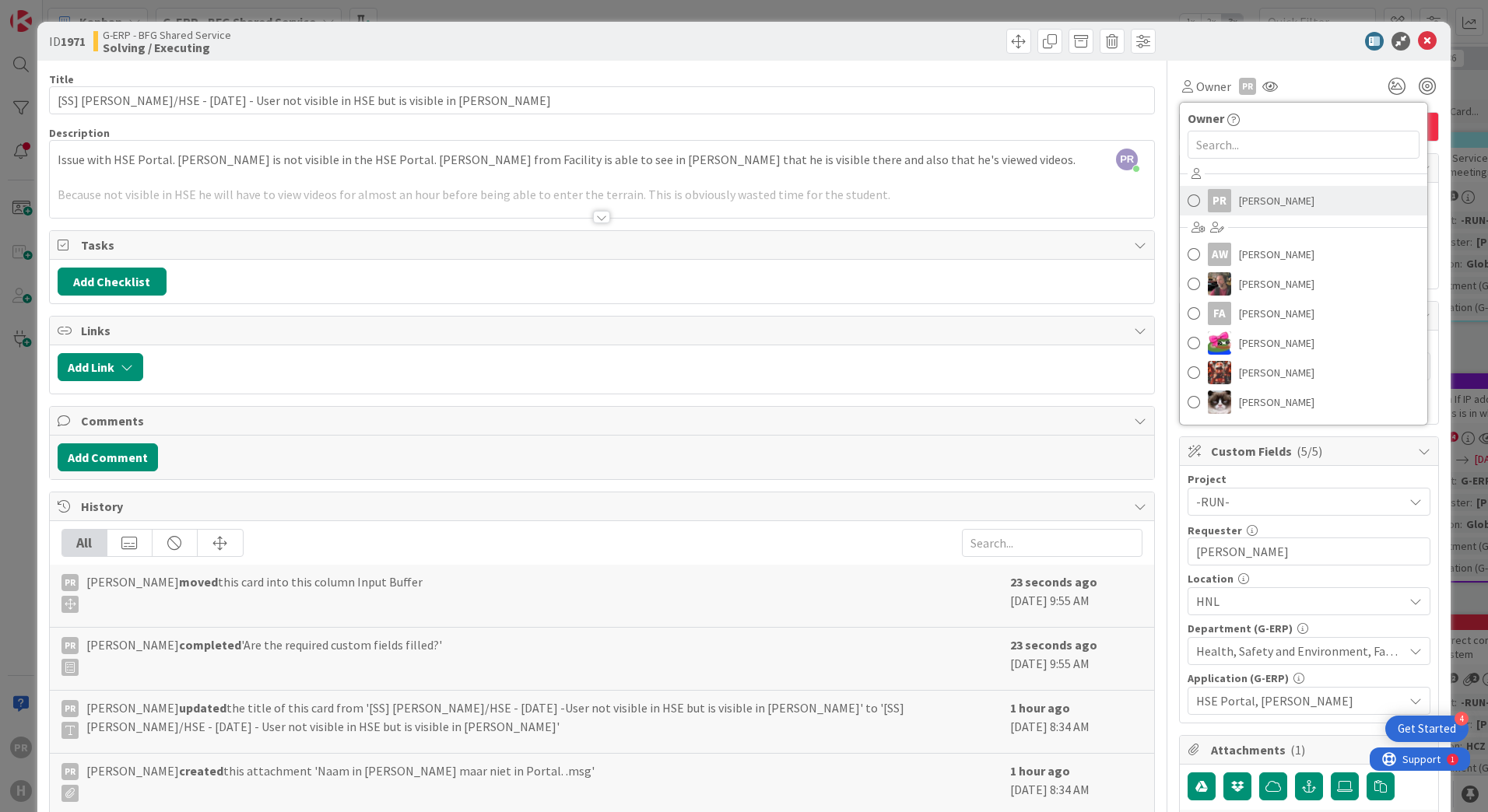
click at [1238, 198] on span "[PERSON_NAME]" at bounding box center [1276, 201] width 75 height 24
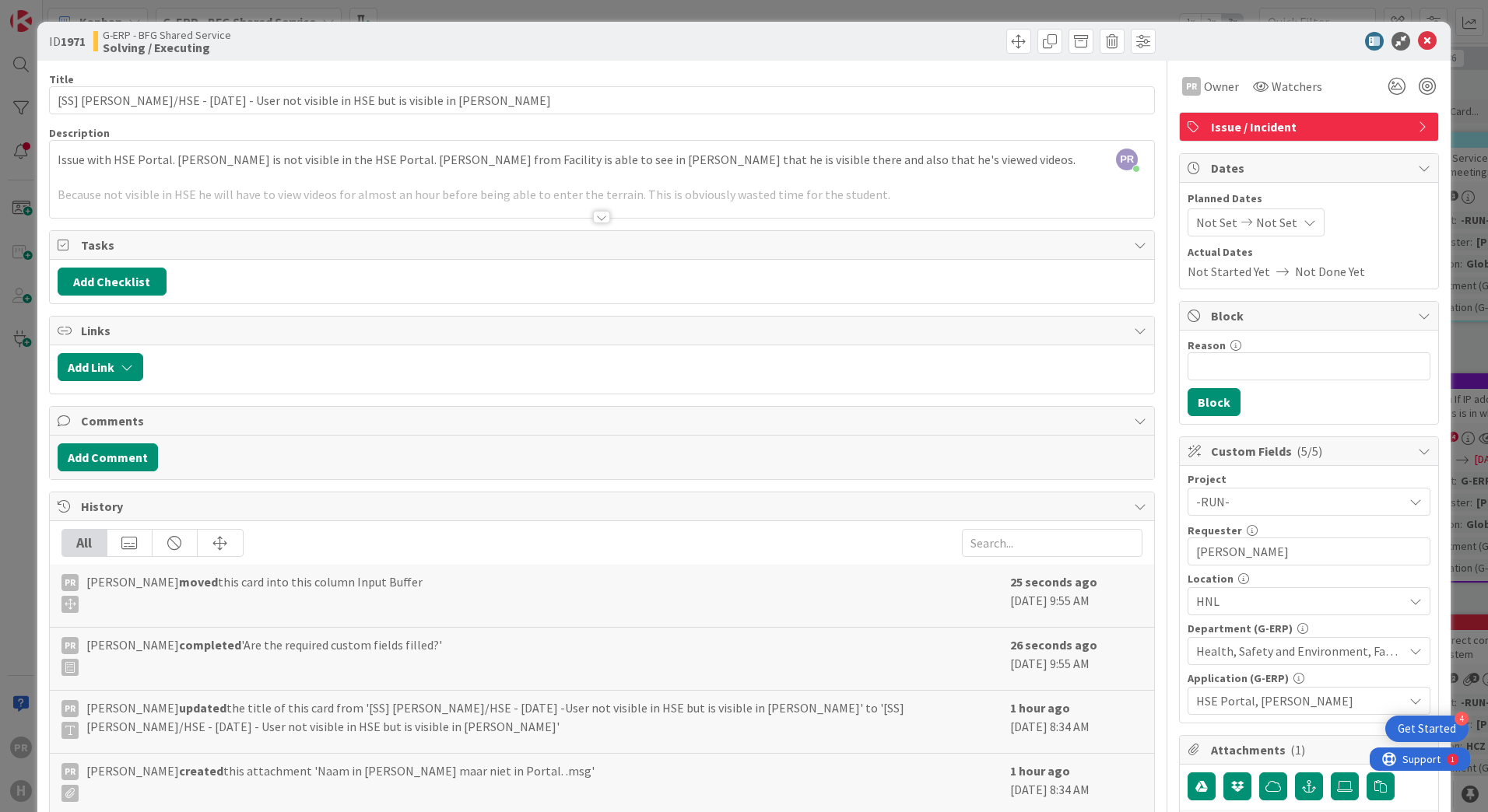
click at [1257, 50] on div at bounding box center [1301, 41] width 276 height 19
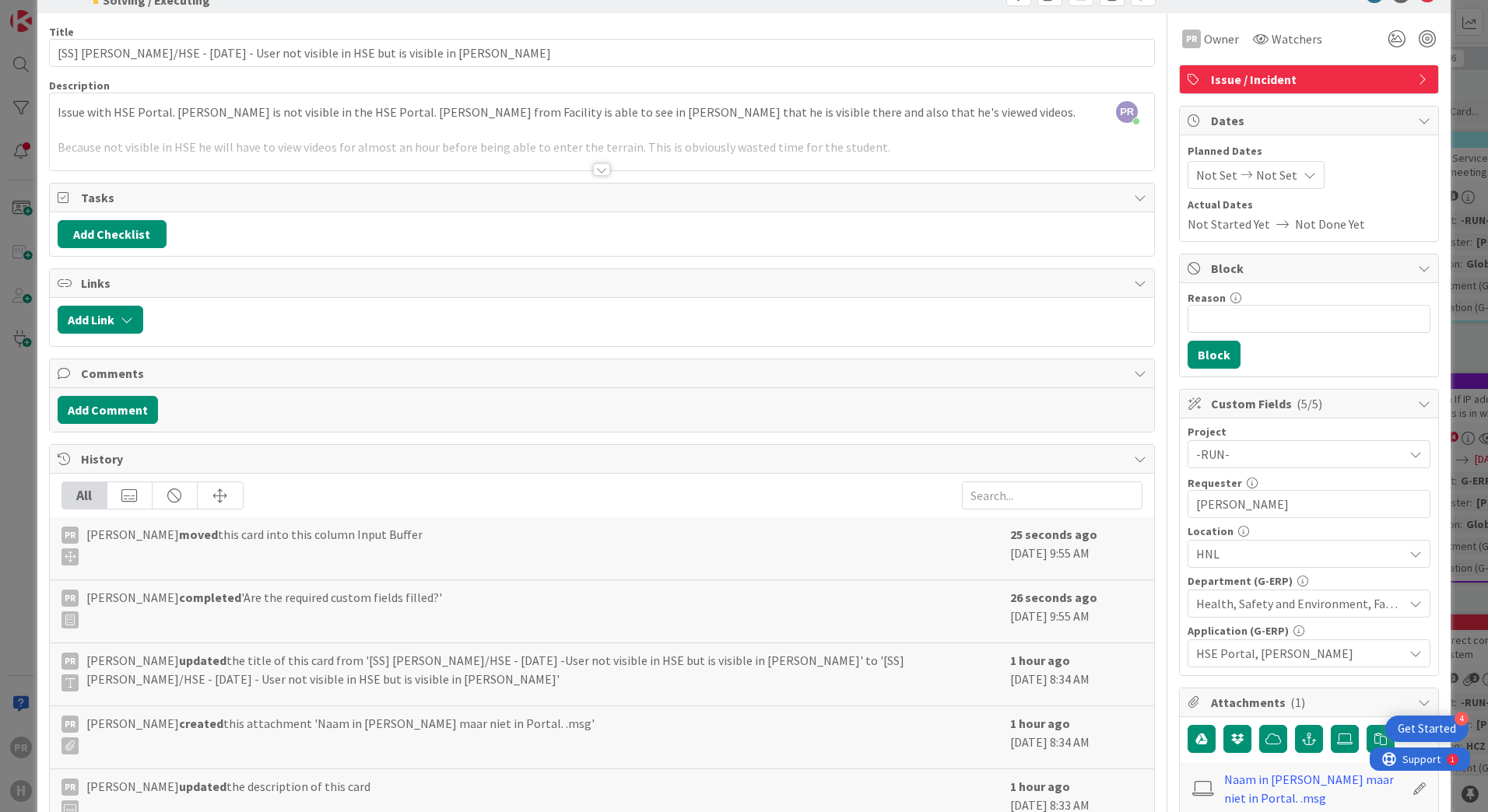
scroll to position [156, 0]
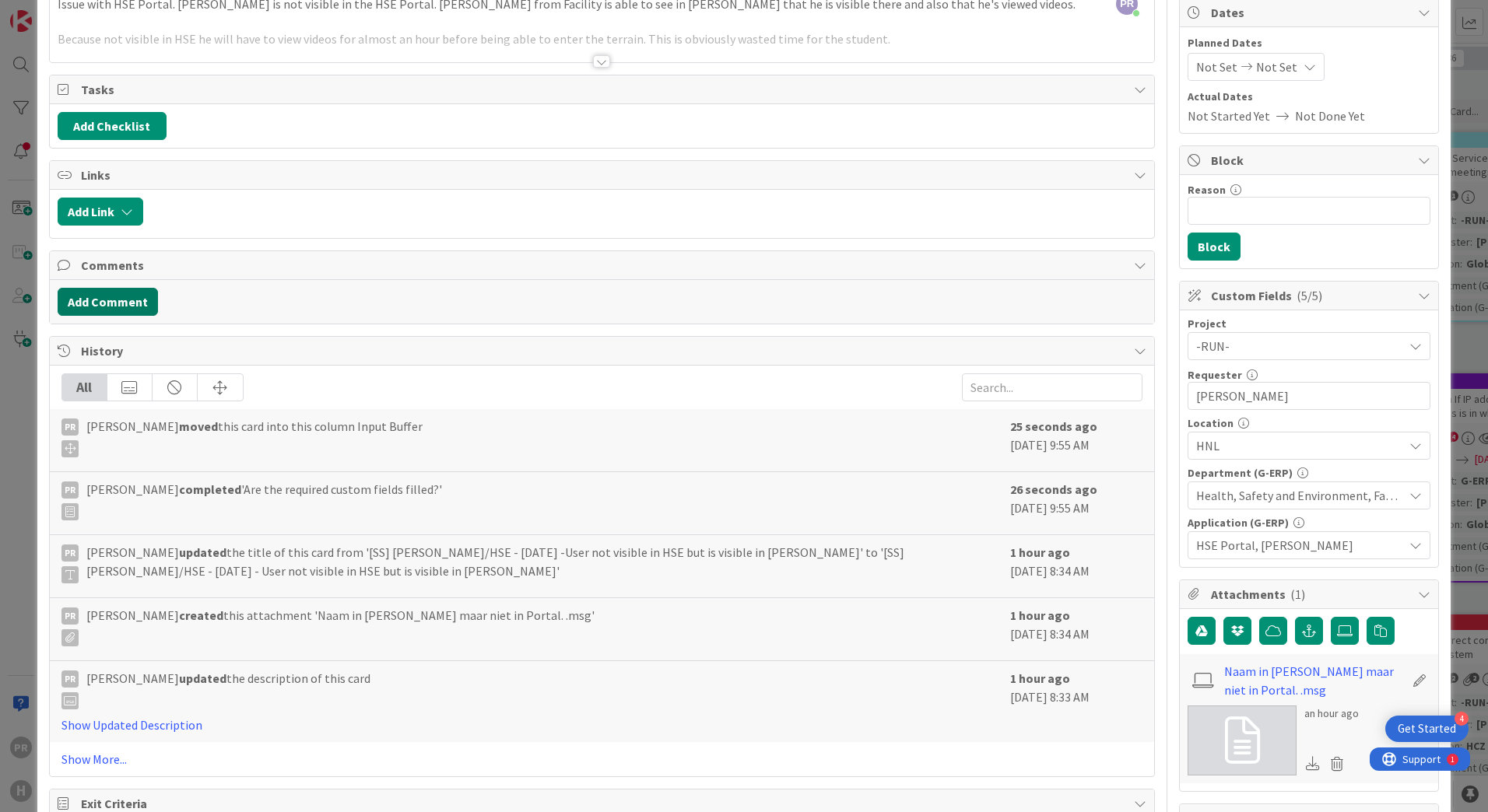
click at [131, 296] on button "Add Comment" at bounding box center [107, 301] width 101 height 28
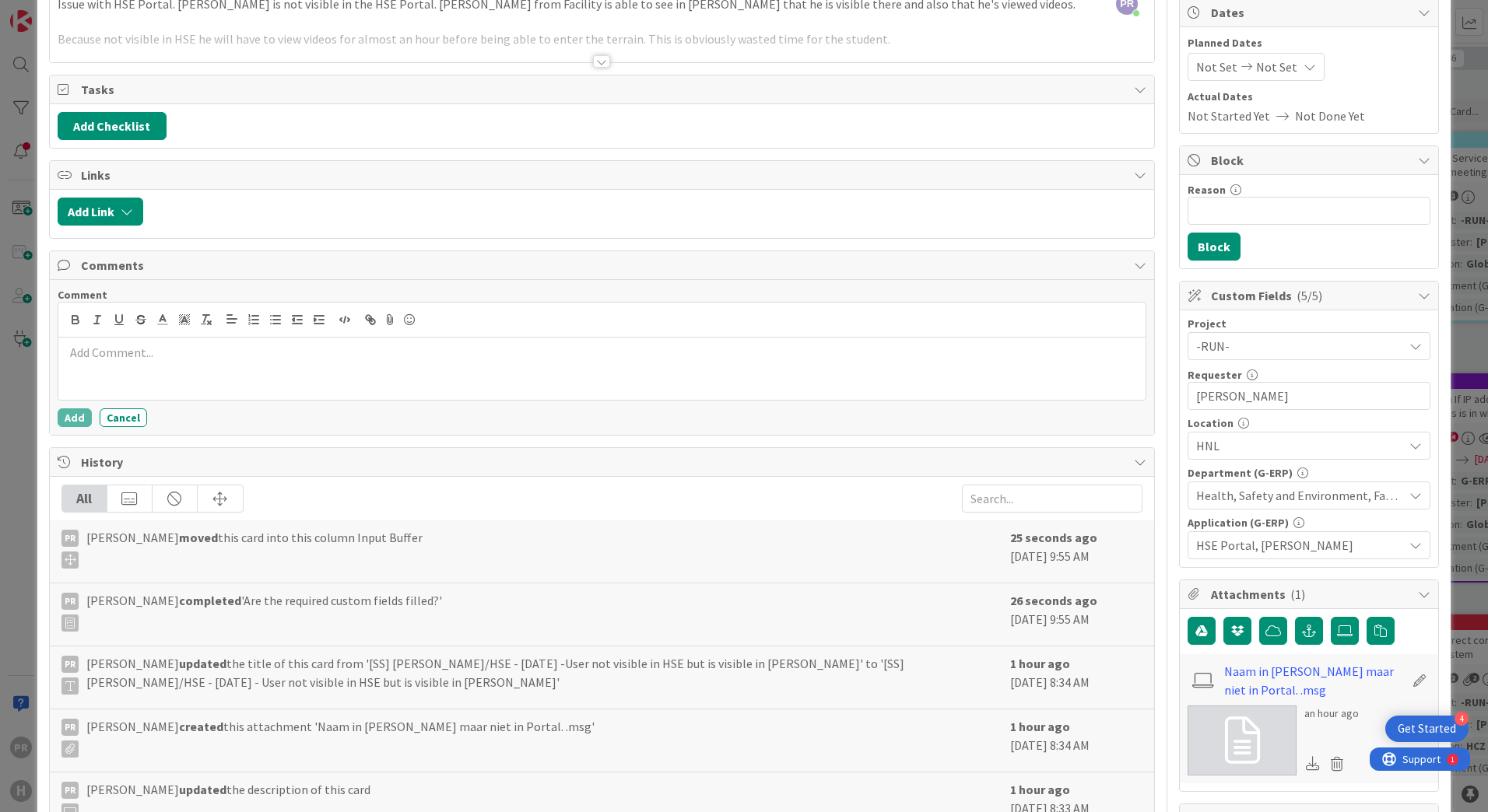
click at [206, 358] on p at bounding box center [602, 353] width 1074 height 18
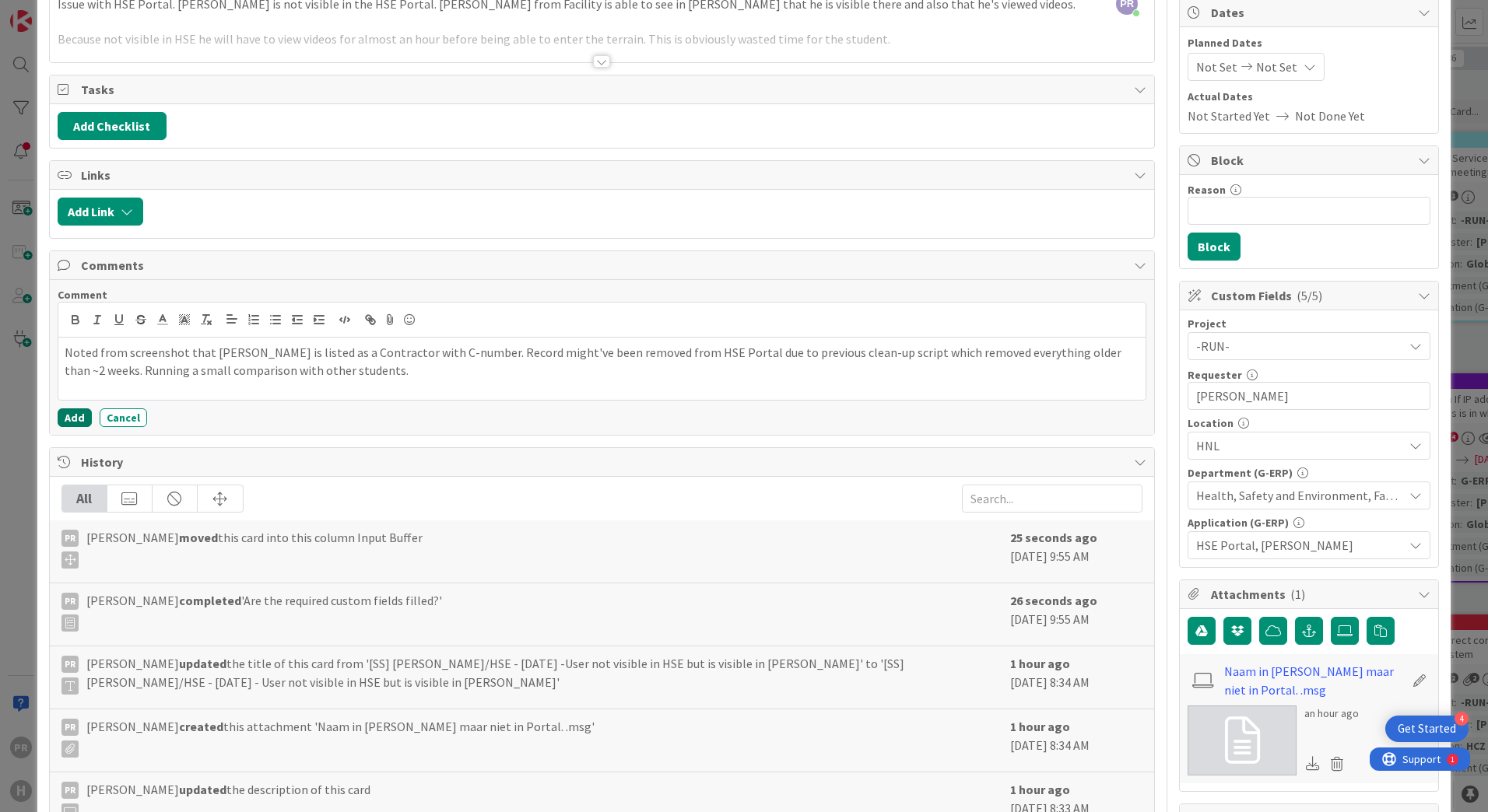
click at [69, 421] on button "Add" at bounding box center [74, 417] width 34 height 19
